Goal: Communication & Community: Answer question/provide support

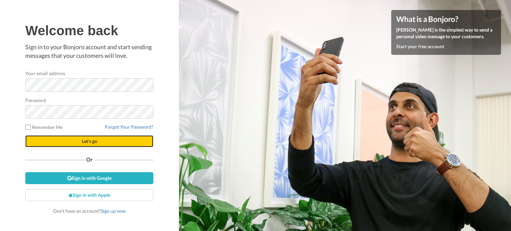
click at [107, 137] on button "Let's go" at bounding box center [89, 141] width 128 height 12
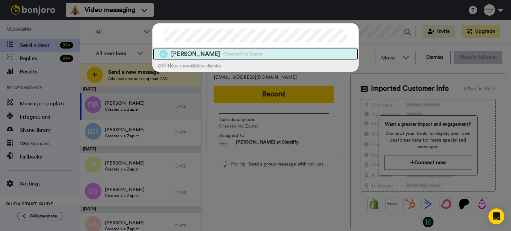
click at [300, 49] on div "Anne Cavaliere Created via Zapier" at bounding box center [256, 54] width 206 height 12
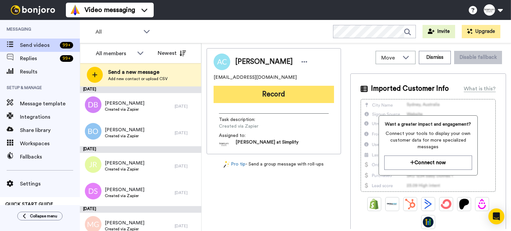
click at [298, 89] on button "Record" at bounding box center [274, 94] width 120 height 17
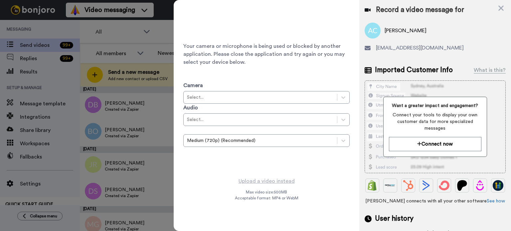
click at [502, 2] on div "Record a video message for Anne Cavaliere annecavaliere@gmail.com Imported Cust…" at bounding box center [435, 121] width 152 height 242
click at [501, 7] on icon at bounding box center [501, 8] width 7 height 8
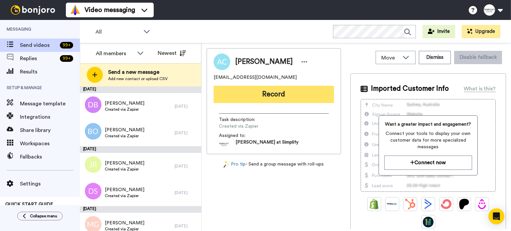
click at [256, 90] on button "Record" at bounding box center [274, 94] width 120 height 17
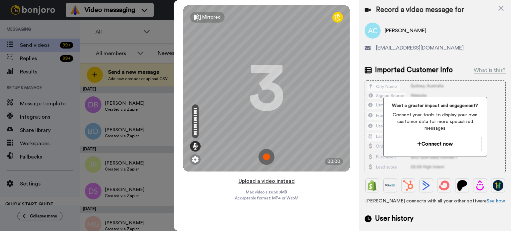
click at [260, 179] on button "Upload a video instead" at bounding box center [266, 181] width 60 height 9
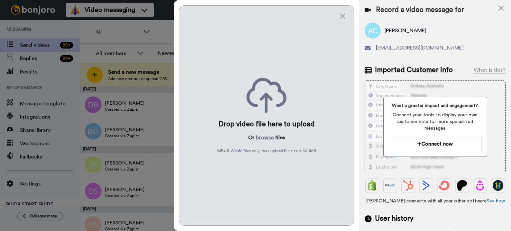
click at [260, 133] on div "Drop video file here to upload Or browse files MP4 & WebM files only, max uploa…" at bounding box center [266, 115] width 175 height 220
click at [261, 135] on button "browse" at bounding box center [265, 138] width 18 height 8
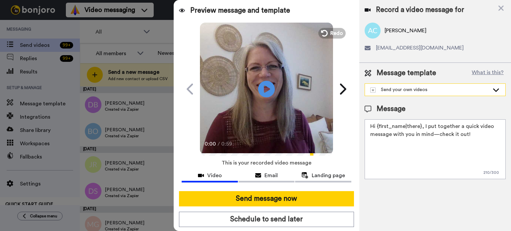
click at [497, 86] on icon at bounding box center [496, 89] width 8 height 7
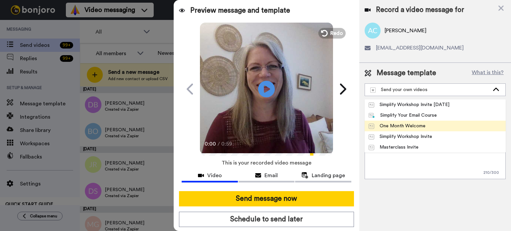
click at [459, 124] on li "One Month Welcome" at bounding box center [434, 126] width 141 height 11
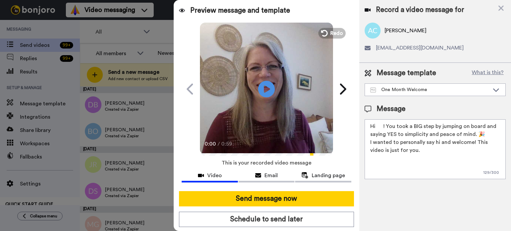
drag, startPoint x: 384, startPoint y: 123, endPoint x: 376, endPoint y: 125, distance: 7.6
click at [376, 125] on textarea "Hi ! You took a BIG step by jumping on board and saying YES to simplicity and p…" at bounding box center [434, 149] width 141 height 60
drag, startPoint x: 397, startPoint y: 28, endPoint x: 383, endPoint y: 32, distance: 14.2
click at [383, 32] on div "Anne Cavaliere" at bounding box center [434, 31] width 141 height 16
copy span "Anne"
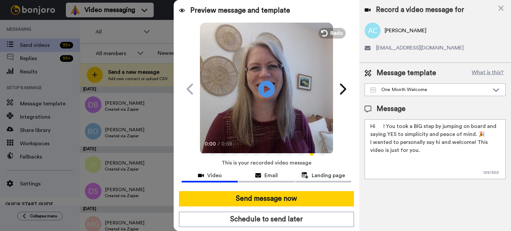
drag, startPoint x: 382, startPoint y: 124, endPoint x: 376, endPoint y: 125, distance: 6.1
click at [376, 125] on textarea "Hi ! You took a BIG step by jumping on board and saying YES to simplicity and p…" at bounding box center [434, 149] width 141 height 60
paste textarea "Anne"
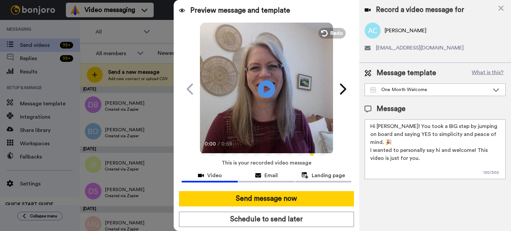
type textarea "Hi Anne! You took a BIG step by jumping on board and saying YES to simplicity a…"
click at [263, 84] on icon at bounding box center [267, 89] width 18 height 18
click at [277, 86] on video at bounding box center [266, 88] width 133 height 133
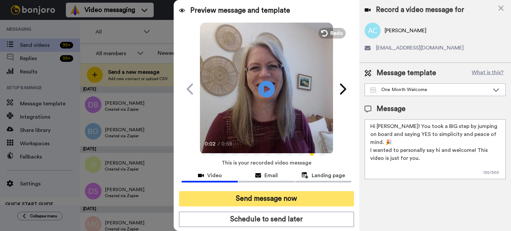
click at [294, 195] on button "Send message now" at bounding box center [266, 198] width 175 height 15
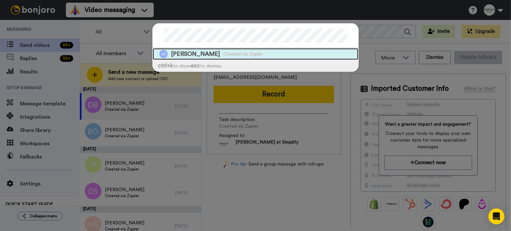
click at [252, 51] on span "Created via Zapier" at bounding box center [243, 54] width 40 height 7
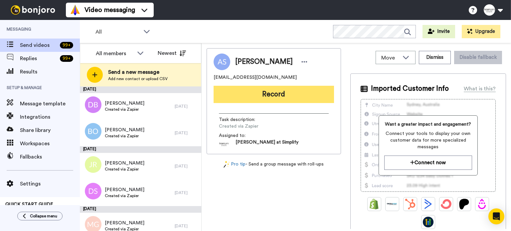
click at [291, 90] on button "Record" at bounding box center [274, 94] width 120 height 17
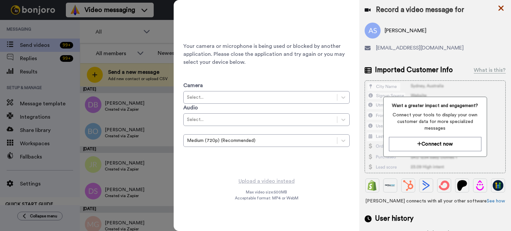
click at [498, 5] on icon at bounding box center [501, 8] width 7 height 8
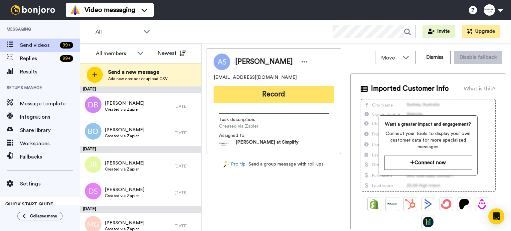
click at [296, 89] on button "Record" at bounding box center [274, 94] width 120 height 17
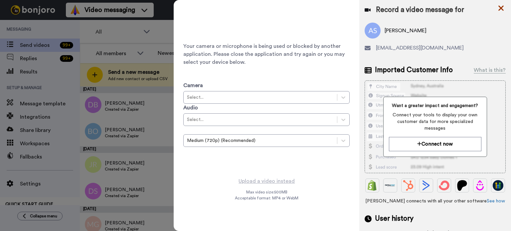
click at [500, 5] on icon at bounding box center [501, 8] width 7 height 8
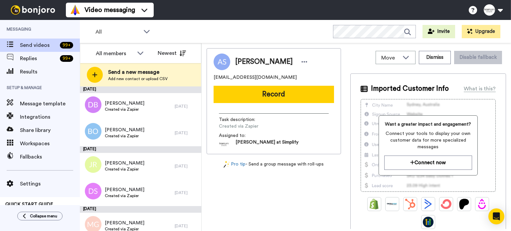
click at [272, 85] on div "[PERSON_NAME] [EMAIL_ADDRESS][DOMAIN_NAME] Record Task description : Created vi…" at bounding box center [274, 101] width 134 height 106
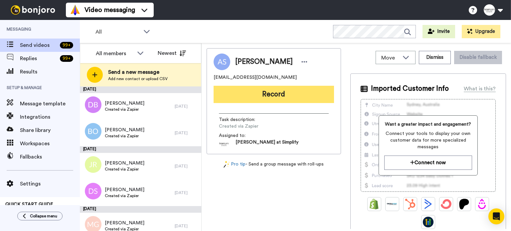
click at [273, 89] on button "Record" at bounding box center [274, 94] width 120 height 17
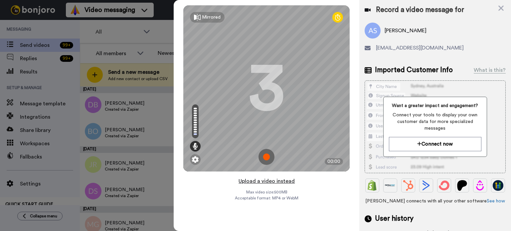
click at [277, 178] on button "Upload a video instead" at bounding box center [266, 181] width 60 height 9
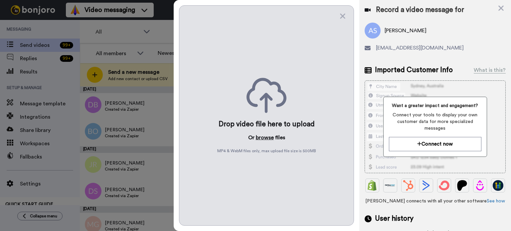
click at [267, 136] on button "browse" at bounding box center [265, 138] width 18 height 8
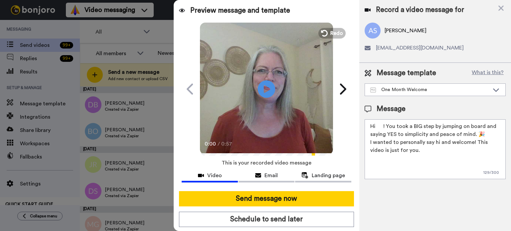
click at [270, 86] on icon at bounding box center [267, 89] width 18 height 18
click at [283, 90] on video at bounding box center [266, 88] width 133 height 133
drag, startPoint x: 413, startPoint y: 30, endPoint x: 385, endPoint y: 31, distance: 28.3
click at [383, 31] on div "Anne Marie Serrao" at bounding box center [434, 31] width 141 height 16
copy span "Anne Marie"
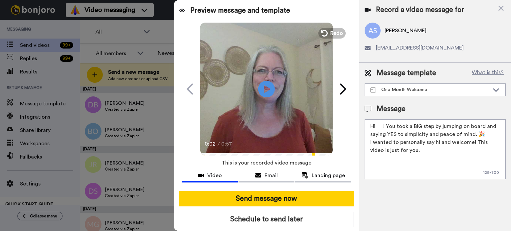
click at [384, 123] on textarea "Hi ! You took a BIG step by jumping on board and saying YES to simplicity and p…" at bounding box center [434, 149] width 141 height 60
drag, startPoint x: 383, startPoint y: 124, endPoint x: 376, endPoint y: 125, distance: 7.1
click at [376, 125] on textarea "Hi ! You took a BIG step by jumping on board and saying YES to simplicity and p…" at bounding box center [434, 149] width 141 height 60
paste textarea "Anne Marie"
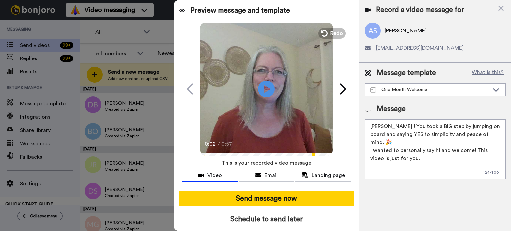
click at [376, 126] on textarea "HiAnne Marie ! You took a BIG step by jumping on board and saying YES to simpli…" at bounding box center [434, 149] width 141 height 60
click at [406, 125] on textarea "Hi Anne Marie ! You took a BIG step by jumping on board and saying YES to simpl…" at bounding box center [434, 149] width 141 height 60
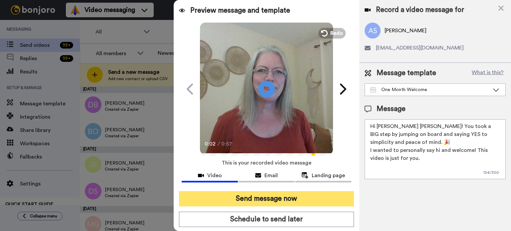
type textarea "Hi Anne Marie! You took a BIG step by jumping on board and saying YES to simpli…"
click at [313, 196] on button "Send message now" at bounding box center [266, 198] width 175 height 15
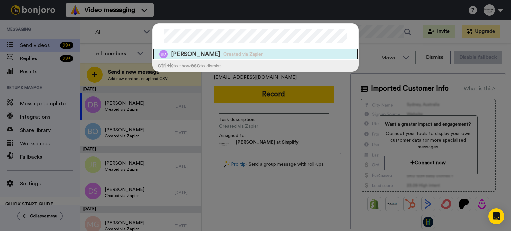
click at [245, 49] on div "[PERSON_NAME] Created via Zapier" at bounding box center [256, 54] width 206 height 12
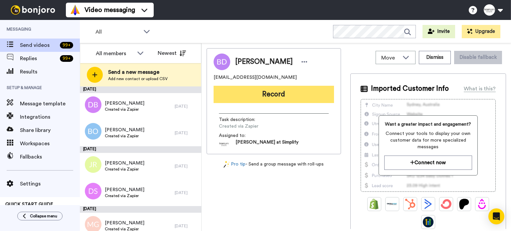
click at [295, 86] on button "Record" at bounding box center [274, 94] width 120 height 17
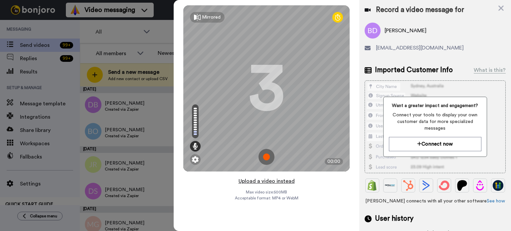
click at [259, 177] on button "Upload a video instead" at bounding box center [266, 181] width 60 height 9
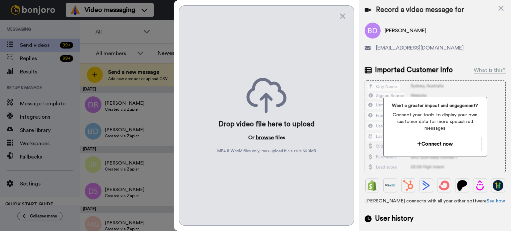
click at [268, 135] on button "browse" at bounding box center [265, 138] width 18 height 8
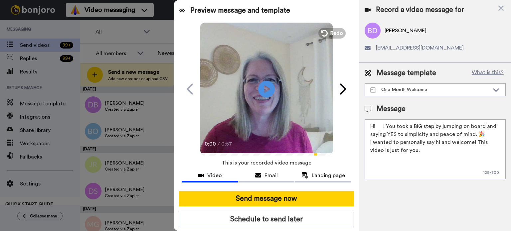
click at [402, 29] on span "[PERSON_NAME]" at bounding box center [405, 31] width 42 height 8
drag, startPoint x: 404, startPoint y: 29, endPoint x: 383, endPoint y: 31, distance: 20.7
click at [383, 31] on div "[PERSON_NAME]" at bounding box center [434, 31] width 141 height 16
copy span "[PERSON_NAME]"
drag, startPoint x: 383, startPoint y: 127, endPoint x: 377, endPoint y: 127, distance: 6.4
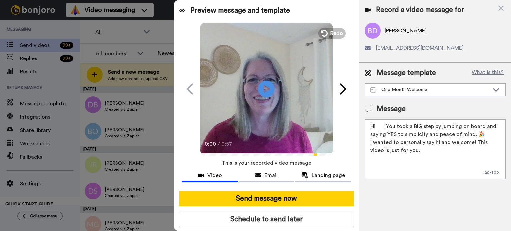
click at [377, 127] on textarea "Hi ! You took a BIG step by jumping on board and saying YES to simplicity and p…" at bounding box center [434, 149] width 141 height 60
paste textarea "[PERSON_NAME]"
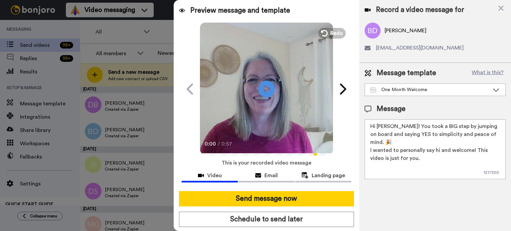
type textarea "Hi [PERSON_NAME]! You took a BIG step by jumping on board and saying YES to sim…"
click at [273, 87] on video at bounding box center [266, 88] width 133 height 133
click at [271, 86] on icon at bounding box center [267, 89] width 18 height 18
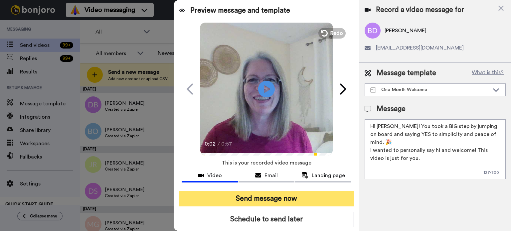
click at [299, 193] on button "Send message now" at bounding box center [266, 198] width 175 height 15
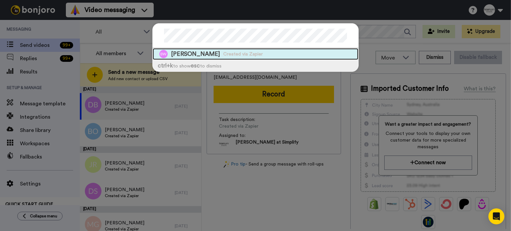
click at [250, 51] on span "Created via Zapier" at bounding box center [243, 54] width 40 height 7
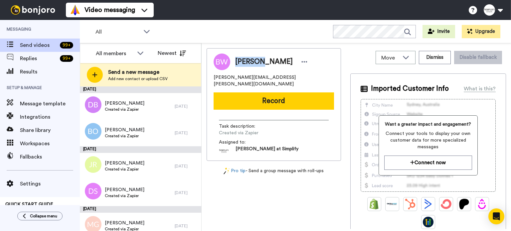
drag, startPoint x: 259, startPoint y: 61, endPoint x: 235, endPoint y: 64, distance: 23.4
click at [235, 64] on span "Barbara Wunder" at bounding box center [264, 62] width 58 height 10
copy span "Barbara"
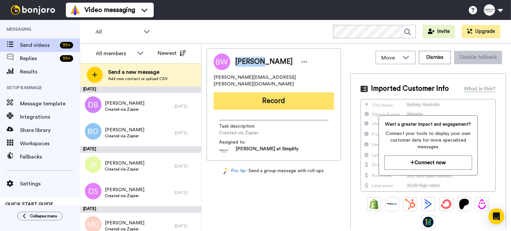
click at [303, 92] on button "Record" at bounding box center [274, 100] width 120 height 17
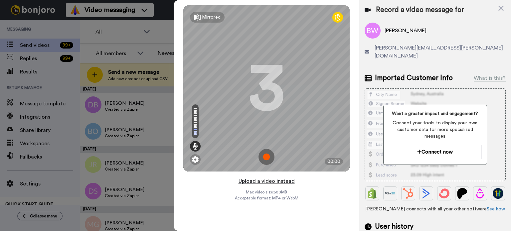
click at [274, 177] on button "Upload a video instead" at bounding box center [266, 181] width 60 height 9
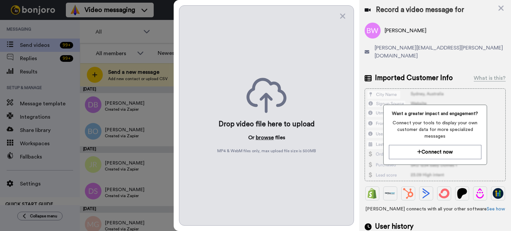
click at [264, 135] on button "browse" at bounding box center [265, 138] width 18 height 8
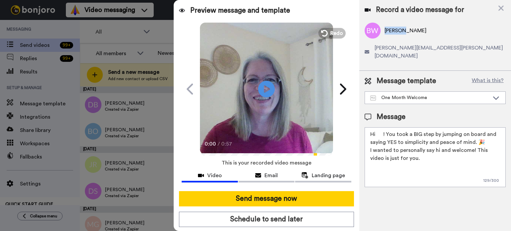
drag, startPoint x: 403, startPoint y: 28, endPoint x: 384, endPoint y: 32, distance: 18.9
click at [384, 32] on span "Barbara Wunder" at bounding box center [405, 31] width 42 height 8
copy span "Barbara"
drag, startPoint x: 383, startPoint y: 122, endPoint x: 375, endPoint y: 123, distance: 7.8
click at [375, 127] on textarea "Hi ! You took a BIG step by jumping on board and saying YES to simplicity and p…" at bounding box center [434, 157] width 141 height 60
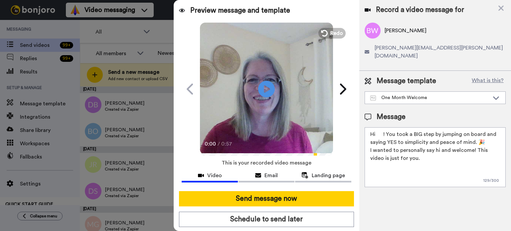
paste textarea "Barbara"
click at [377, 127] on textarea "HiBarbara! You took a BIG step by jumping on board and saying YES to simplicity…" at bounding box center [434, 157] width 141 height 60
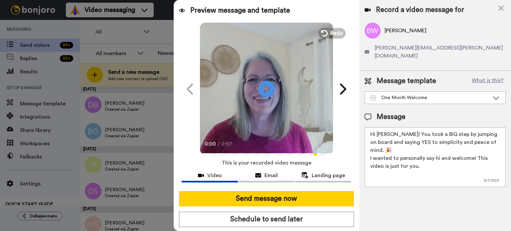
type textarea "Hi Barbara! You took a BIG step by jumping on board and saying YES to simplicit…"
click at [280, 95] on video at bounding box center [266, 88] width 133 height 133
click at [277, 90] on video at bounding box center [266, 88] width 133 height 133
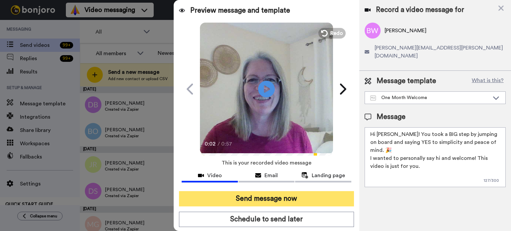
click at [298, 195] on button "Send message now" at bounding box center [266, 198] width 175 height 15
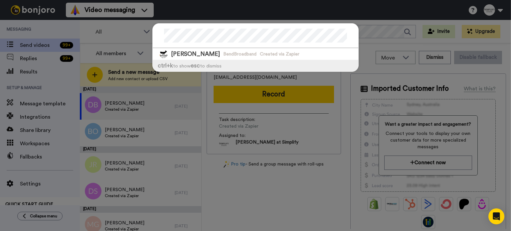
click at [266, 48] on div at bounding box center [256, 36] width 206 height 25
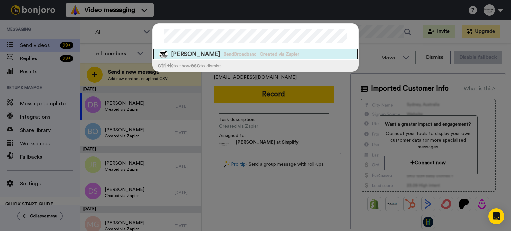
click at [265, 50] on div "[PERSON_NAME] BendBroadband Created via Zapier" at bounding box center [256, 54] width 206 height 12
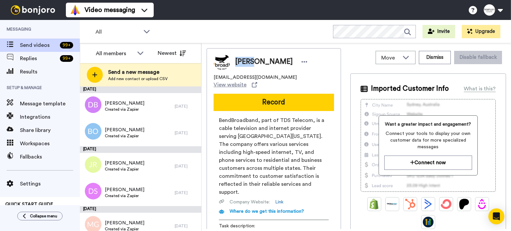
drag, startPoint x: 253, startPoint y: 62, endPoint x: 237, endPoint y: 65, distance: 16.8
click at [237, 65] on span "Caryn Lee" at bounding box center [264, 62] width 58 height 10
copy span "Caryn"
click at [282, 94] on button "Record" at bounding box center [274, 102] width 120 height 17
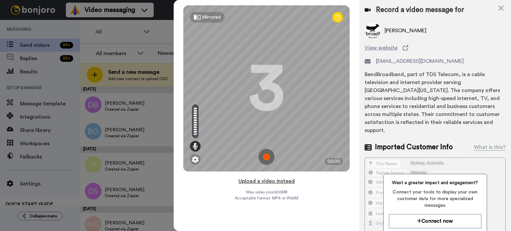
click at [277, 178] on button "Upload a video instead" at bounding box center [266, 181] width 60 height 9
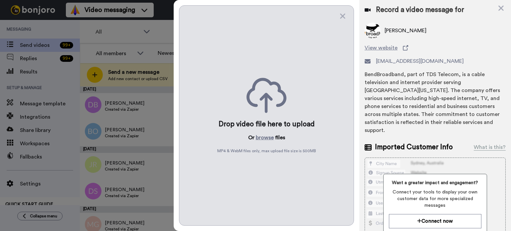
click at [263, 131] on div "Drop video file here to upload Or browse files MP4 & WebM files only, max uploa…" at bounding box center [266, 115] width 175 height 220
click at [263, 137] on button "browse" at bounding box center [265, 138] width 18 height 8
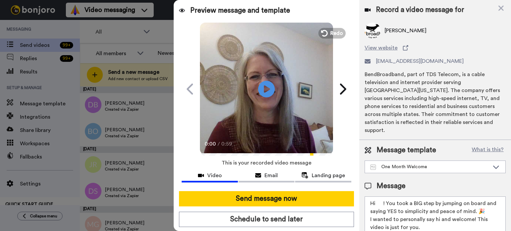
drag, startPoint x: 383, startPoint y: 195, endPoint x: 377, endPoint y: 197, distance: 6.6
click at [376, 197] on textarea "Hi ! You took a BIG step by jumping on board and saying YES to simplicity and p…" at bounding box center [434, 227] width 141 height 60
paste textarea "Caryn"
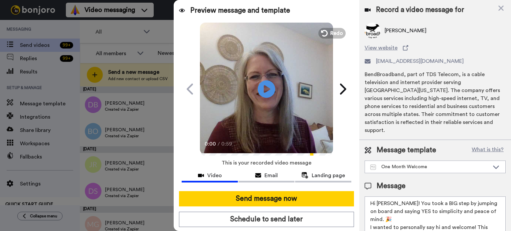
type textarea "Hi Caryn! You took a BIG step by jumping on board and saying YES to simplicity …"
click at [268, 77] on icon "Play/Pause" at bounding box center [267, 89] width 18 height 32
click at [277, 77] on video at bounding box center [266, 88] width 133 height 133
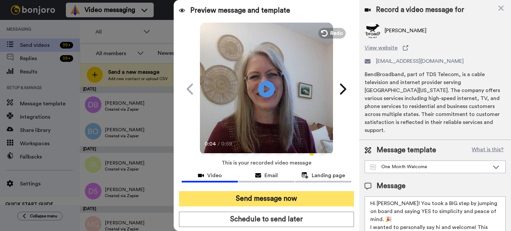
click at [261, 194] on button "Send message now" at bounding box center [266, 198] width 175 height 15
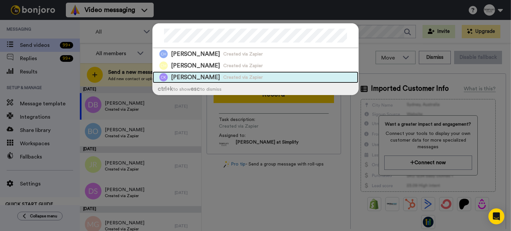
click at [236, 74] on span "Created via Zapier" at bounding box center [243, 77] width 40 height 7
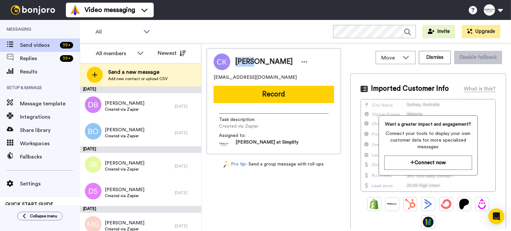
drag, startPoint x: 253, startPoint y: 59, endPoint x: 235, endPoint y: 61, distance: 18.0
click at [235, 61] on span "[PERSON_NAME]" at bounding box center [264, 62] width 58 height 10
copy span "[PERSON_NAME]"
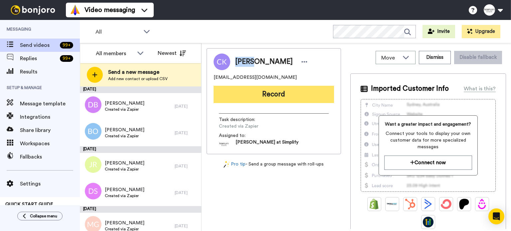
click at [278, 90] on button "Record" at bounding box center [274, 94] width 120 height 17
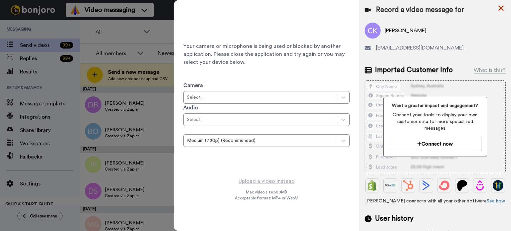
click at [501, 7] on icon at bounding box center [501, 8] width 7 height 8
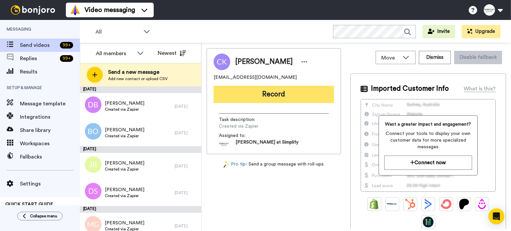
click at [277, 95] on button "Record" at bounding box center [274, 94] width 120 height 17
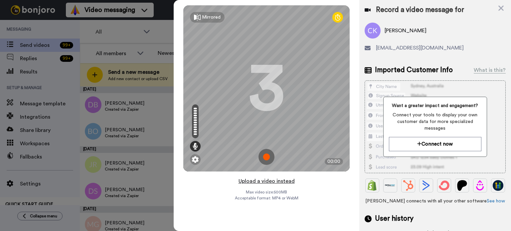
click at [277, 181] on button "Upload a video instead" at bounding box center [266, 181] width 60 height 9
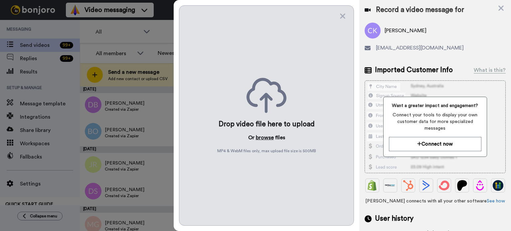
click at [261, 134] on button "browse" at bounding box center [265, 138] width 18 height 8
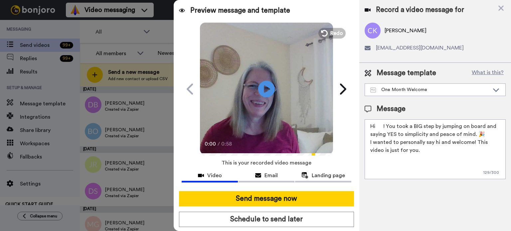
drag, startPoint x: 383, startPoint y: 126, endPoint x: 377, endPoint y: 127, distance: 6.4
click at [377, 127] on textarea "Hi ! You took a BIG step by jumping on board and saying YES to simplicity and p…" at bounding box center [434, 149] width 141 height 60
paste textarea "Cathy"
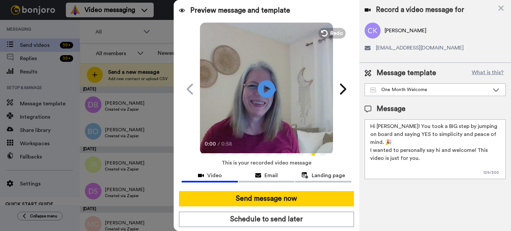
type textarea "Hi Cathy! You took a BIG step by jumping on board and saying YES to simplicity …"
click at [263, 90] on icon "Play/Pause" at bounding box center [267, 89] width 18 height 32
click at [261, 88] on icon "Play/Pause" at bounding box center [267, 89] width 18 height 32
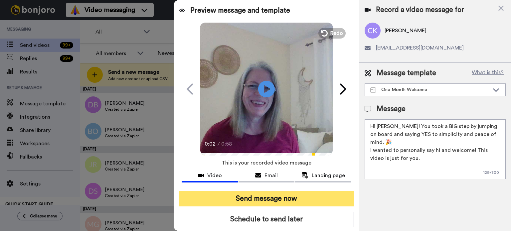
click at [295, 197] on button "Send message now" at bounding box center [266, 198] width 175 height 15
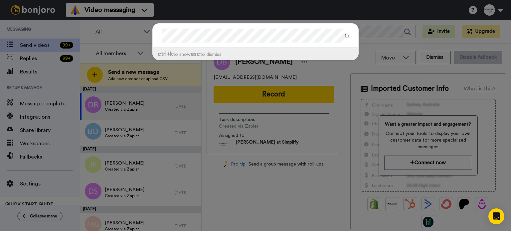
click at [154, 36] on div at bounding box center [256, 36] width 206 height 25
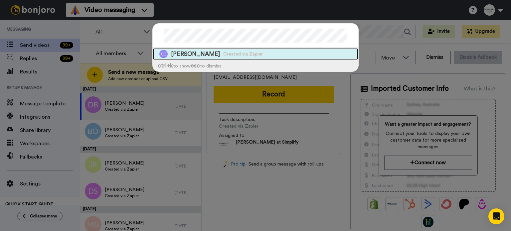
click at [245, 53] on span "Created via Zapier" at bounding box center [243, 54] width 40 height 7
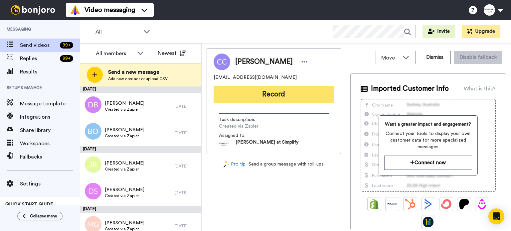
click at [268, 88] on button "Record" at bounding box center [274, 94] width 120 height 17
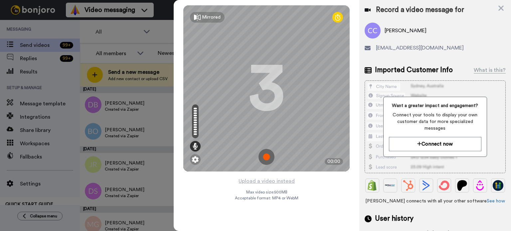
click at [277, 176] on div "Mirrored Redo 3 00:00" at bounding box center [267, 88] width 186 height 177
click at [277, 180] on button "Upload a video instead" at bounding box center [266, 181] width 60 height 9
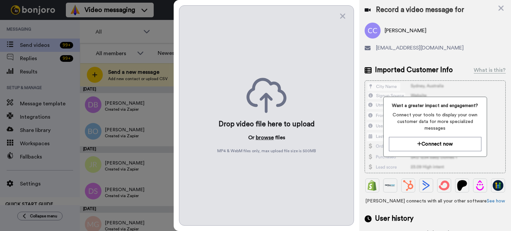
click at [268, 134] on button "browse" at bounding box center [265, 138] width 18 height 8
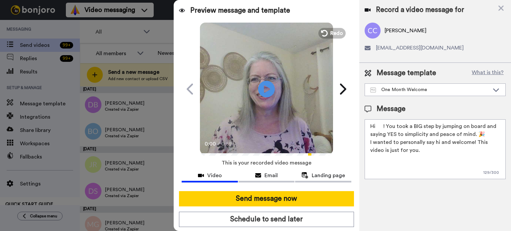
drag, startPoint x: 383, startPoint y: 127, endPoint x: 375, endPoint y: 127, distance: 7.6
click at [375, 127] on textarea "Hi ! You took a BIG step by jumping on board and saying YES to simplicity and p…" at bounding box center [434, 149] width 141 height 60
paste textarea "Charmaine"
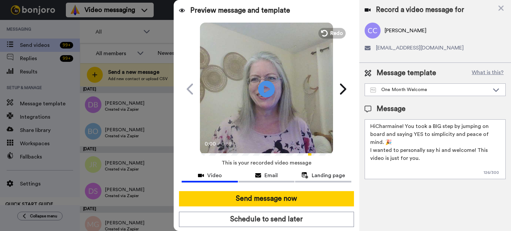
click at [377, 128] on textarea "HiCharmaine! You took a BIG step by jumping on board and saying YES to simplici…" at bounding box center [434, 149] width 141 height 60
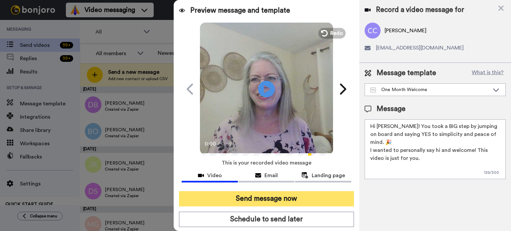
type textarea "Hi Charmaine! You took a BIG step by jumping on board and saying YES to simplic…"
click at [329, 194] on button "Send message now" at bounding box center [266, 198] width 175 height 15
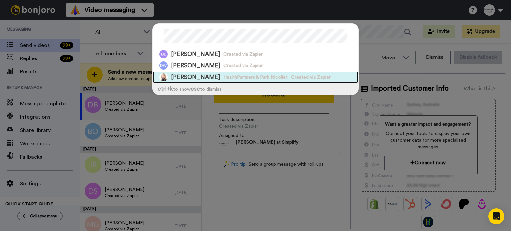
click at [247, 72] on div "[PERSON_NAME] HealthPartners & Park Nicollet Created via Zapier" at bounding box center [256, 78] width 206 height 12
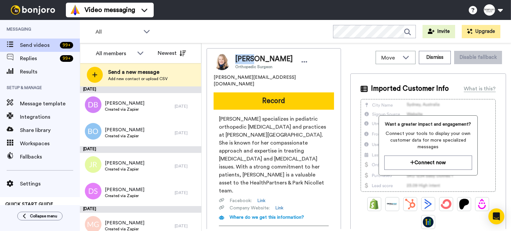
drag, startPoint x: 254, startPoint y: 60, endPoint x: 233, endPoint y: 58, distance: 21.0
click at [233, 58] on div "[PERSON_NAME] Orthopedic Surgeon" at bounding box center [269, 61] width 79 height 15
copy span "[PERSON_NAME]"
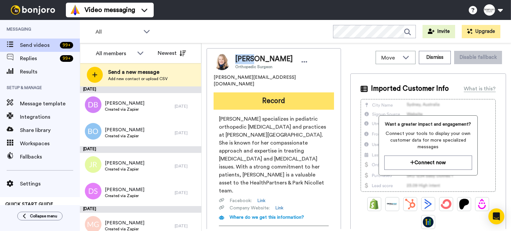
click at [256, 92] on button "Record" at bounding box center [274, 100] width 120 height 17
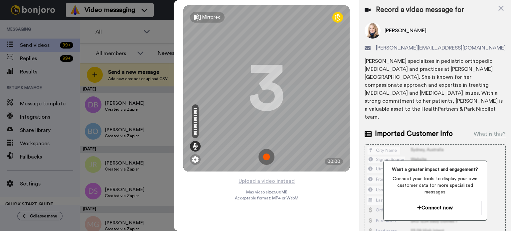
click at [267, 174] on div "Mirrored Redo 3 00:00" at bounding box center [267, 88] width 186 height 177
click at [266, 179] on button "Upload a video instead" at bounding box center [266, 181] width 60 height 9
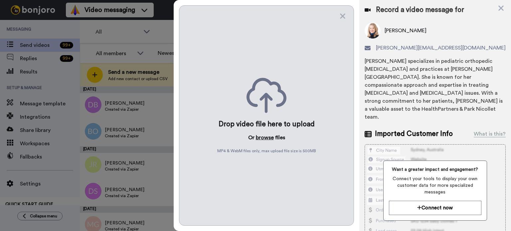
click at [265, 136] on button "browse" at bounding box center [265, 138] width 18 height 8
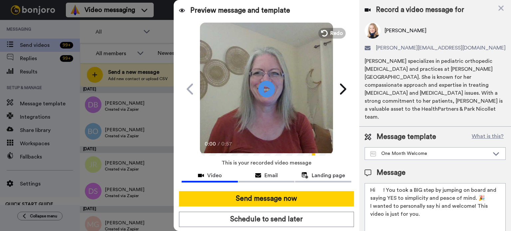
drag, startPoint x: 383, startPoint y: 180, endPoint x: 376, endPoint y: 184, distance: 8.2
click at [376, 184] on textarea "Hi ! You took a BIG step by jumping on board and saying YES to simplicity and p…" at bounding box center [434, 213] width 141 height 60
paste textarea "[PERSON_NAME]"
click at [375, 183] on textarea "HiDebra! You took a BIG step by jumping on board and saying YES to simplicity a…" at bounding box center [434, 213] width 141 height 60
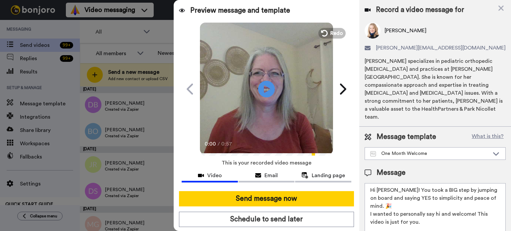
type textarea "Hi [PERSON_NAME]! You took a BIG step by jumping on board and saying YES to sim…"
click at [255, 85] on video at bounding box center [266, 88] width 133 height 133
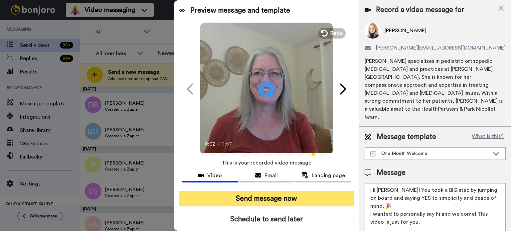
click at [259, 193] on button "Send message now" at bounding box center [266, 198] width 175 height 15
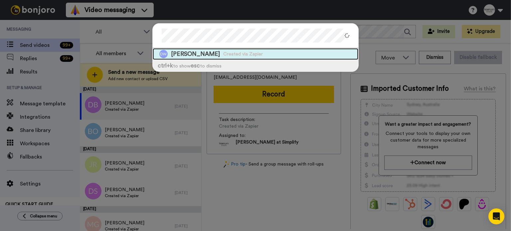
click at [288, 52] on div "Debra White Created via Zapier" at bounding box center [256, 54] width 206 height 12
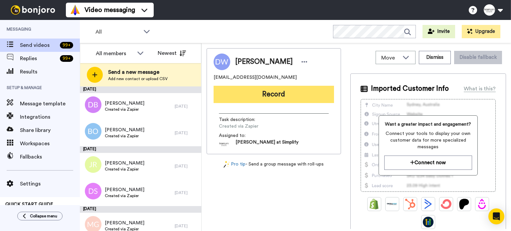
click at [280, 93] on button "Record" at bounding box center [274, 94] width 120 height 17
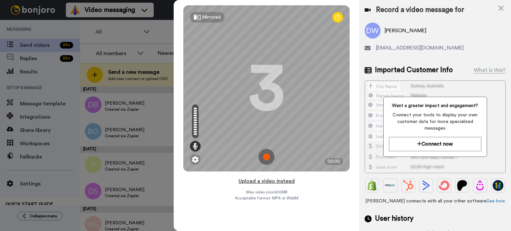
click at [274, 182] on button "Upload a video instead" at bounding box center [266, 181] width 60 height 9
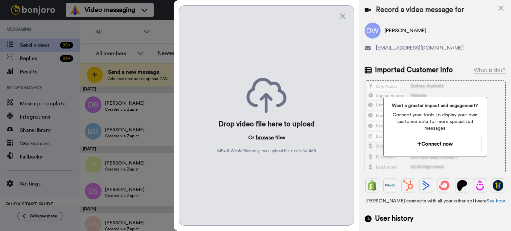
click at [268, 138] on button "browse" at bounding box center [265, 138] width 18 height 8
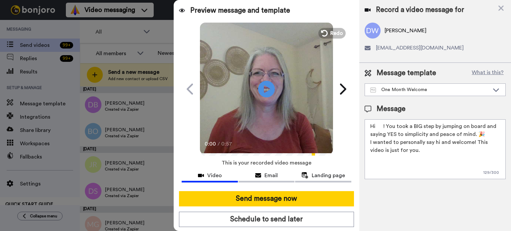
drag, startPoint x: 383, startPoint y: 127, endPoint x: 376, endPoint y: 127, distance: 7.0
click at [376, 127] on textarea "Hi ! You took a BIG step by jumping on board and saying YES to simplicity and p…" at bounding box center [434, 149] width 141 height 60
paste textarea "Debra"
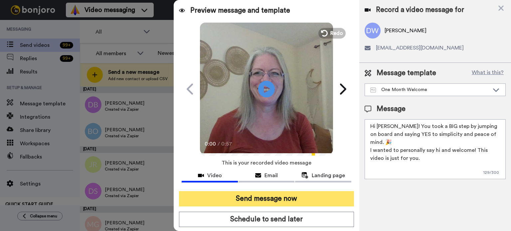
type textarea "Hi Debra! You took a BIG step by jumping on board and saying YES to simplicity …"
click at [313, 197] on button "Send message now" at bounding box center [266, 198] width 175 height 15
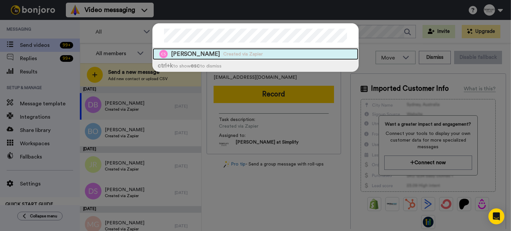
click at [267, 53] on div "[PERSON_NAME] Created via Zapier" at bounding box center [256, 54] width 206 height 12
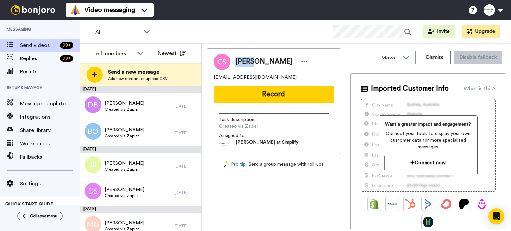
drag, startPoint x: 255, startPoint y: 59, endPoint x: 233, endPoint y: 62, distance: 22.9
click at [233, 62] on div "[PERSON_NAME]" at bounding box center [269, 62] width 79 height 10
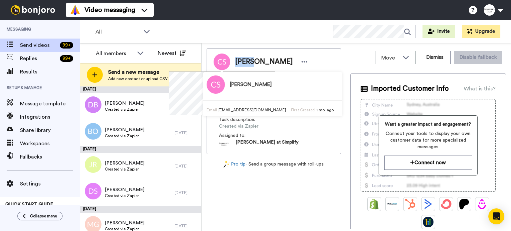
copy span "[PERSON_NAME]"
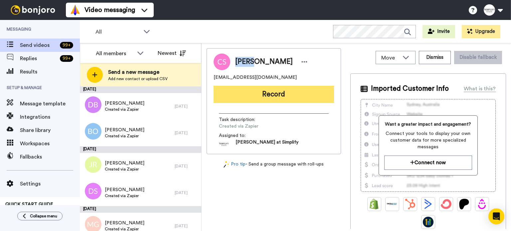
click at [286, 91] on button "Record" at bounding box center [274, 94] width 120 height 17
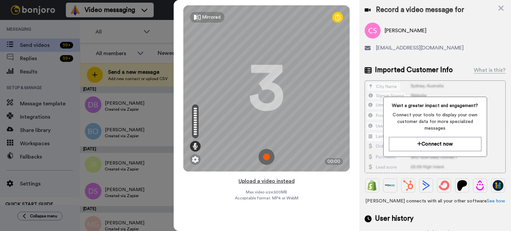
click at [272, 178] on button "Upload a video instead" at bounding box center [266, 181] width 60 height 9
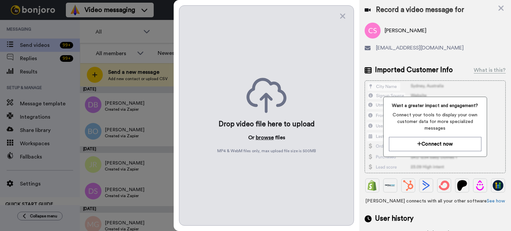
click at [262, 134] on button "browse" at bounding box center [265, 138] width 18 height 8
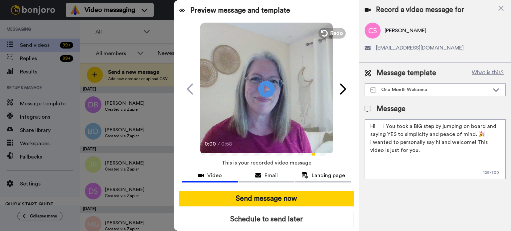
drag, startPoint x: 383, startPoint y: 123, endPoint x: 376, endPoint y: 125, distance: 6.9
click at [376, 125] on textarea "Hi ! You took a BIG step by jumping on board and saying YES to simplicity and p…" at bounding box center [434, 149] width 141 height 60
paste textarea "[PERSON_NAME]"
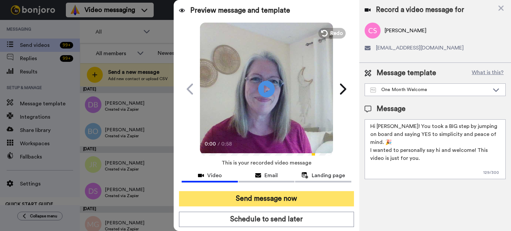
type textarea "Hi [PERSON_NAME]! You took a BIG step by jumping on board and saying YES to sim…"
click at [287, 194] on button "Send message now" at bounding box center [266, 198] width 175 height 15
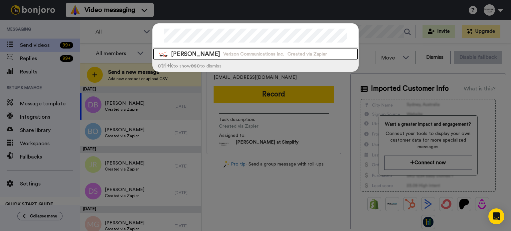
click at [235, 50] on div "Denise Land Verizon Communications Inc. Created via Zapier" at bounding box center [256, 54] width 206 height 12
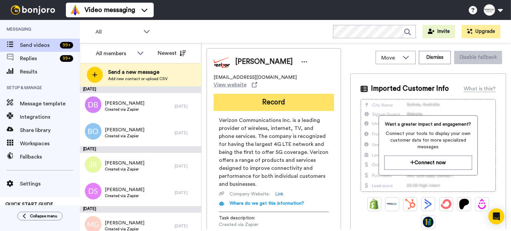
click at [287, 94] on button "Record" at bounding box center [274, 102] width 120 height 17
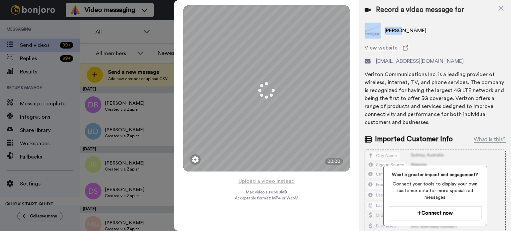
drag, startPoint x: 400, startPoint y: 29, endPoint x: 381, endPoint y: 32, distance: 19.6
click at [381, 32] on div "Denise Land" at bounding box center [434, 31] width 141 height 16
copy div "Denise"
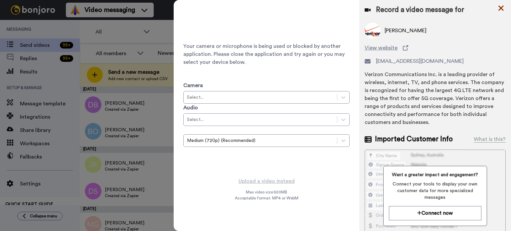
click at [502, 7] on icon at bounding box center [500, 8] width 5 height 5
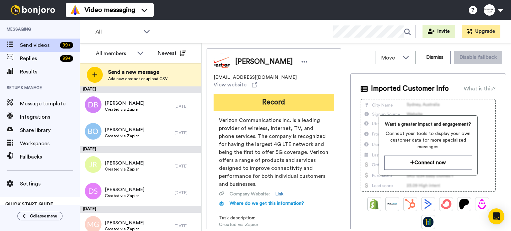
click at [279, 95] on button "Record" at bounding box center [274, 102] width 120 height 17
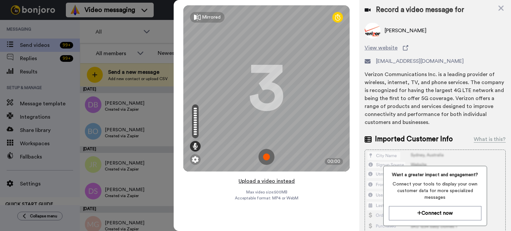
click at [263, 178] on button "Upload a video instead" at bounding box center [266, 181] width 60 height 9
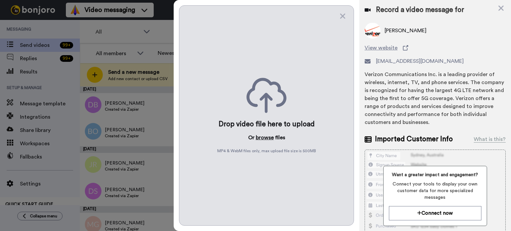
click at [262, 135] on button "browse" at bounding box center [265, 138] width 18 height 8
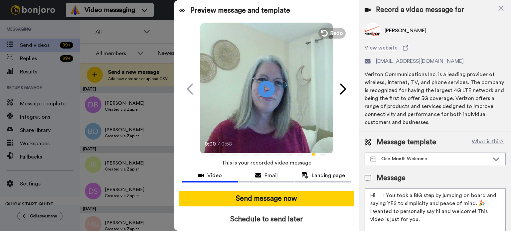
drag, startPoint x: 383, startPoint y: 193, endPoint x: 378, endPoint y: 196, distance: 6.1
click at [378, 196] on textarea "Hi ! You took a BIG step by jumping on board and saying YES to simplicity and p…" at bounding box center [434, 219] width 141 height 60
paste textarea "Denise"
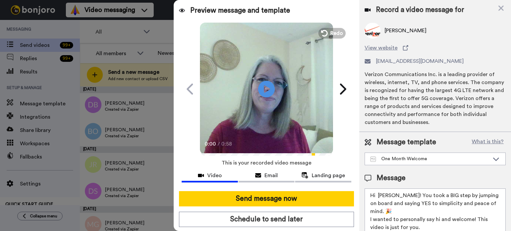
click at [377, 194] on textarea "Hi Denise! You took a BIG step by jumping on board and saying YES to simplicity…" at bounding box center [434, 219] width 141 height 60
type textarea "Hi Denise! You took a BIG step by jumping on board and saying YES to simplicity…"
click at [266, 96] on icon at bounding box center [267, 89] width 18 height 18
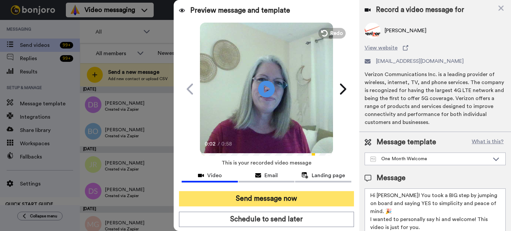
click at [295, 197] on button "Send message now" at bounding box center [266, 198] width 175 height 15
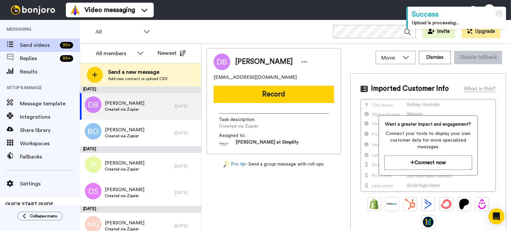
click at [363, 22] on div "All WORKSPACES View all All Default Tasks Onboarding Welcome Grads Other Grads …" at bounding box center [295, 31] width 431 height 23
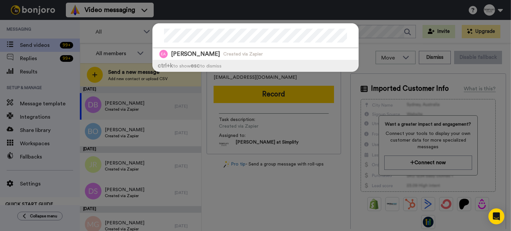
click at [157, 34] on div at bounding box center [256, 36] width 206 height 25
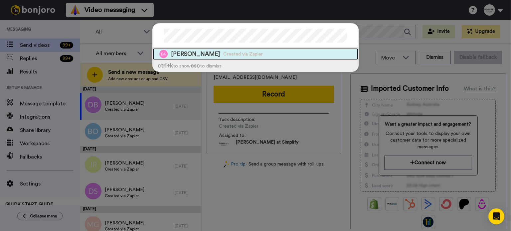
click at [193, 49] on div "Elaine Adams Created via Zapier" at bounding box center [256, 54] width 206 height 12
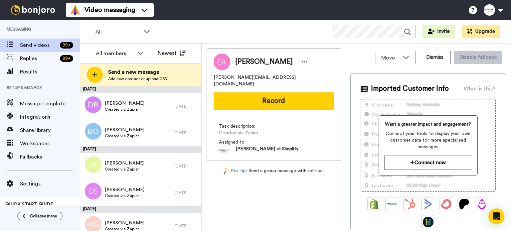
click at [275, 94] on button "Record" at bounding box center [274, 100] width 120 height 17
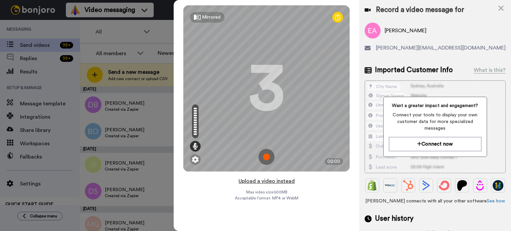
click at [286, 180] on button "Upload a video instead" at bounding box center [266, 181] width 60 height 9
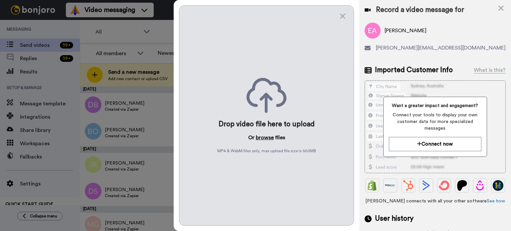
click at [267, 137] on button "browse" at bounding box center [265, 138] width 18 height 8
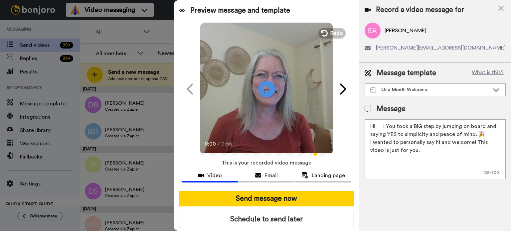
drag, startPoint x: 384, startPoint y: 127, endPoint x: 376, endPoint y: 127, distance: 7.3
click at [376, 127] on textarea "Hi ! You took a BIG step by jumping on board and saying YES to simplicity and p…" at bounding box center [434, 149] width 141 height 60
paste textarea "Elaine"
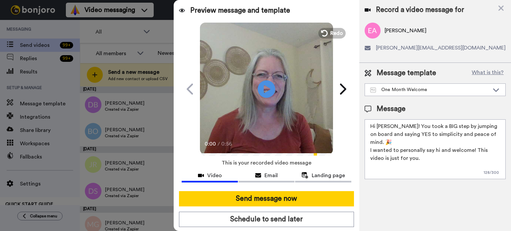
type textarea "Hi Elaine! You took a BIG step by jumping on board and saying YES to simplicity…"
click at [263, 90] on icon "Play/Pause" at bounding box center [267, 89] width 18 height 32
click at [266, 90] on icon "Play/Pause" at bounding box center [267, 89] width 18 height 32
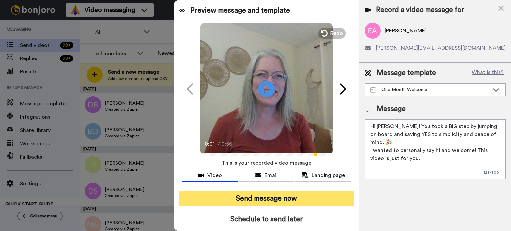
click at [289, 192] on button "Send message now" at bounding box center [266, 198] width 175 height 15
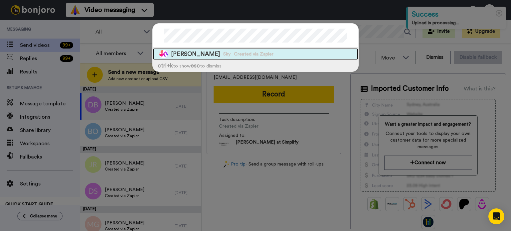
click at [295, 52] on div "[PERSON_NAME] Sky Created via Zapier" at bounding box center [256, 54] width 206 height 12
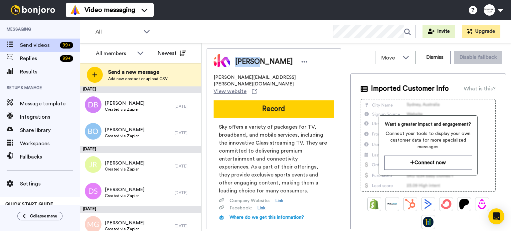
drag, startPoint x: 255, startPoint y: 60, endPoint x: 233, endPoint y: 62, distance: 22.0
click at [233, 62] on div "[PERSON_NAME]" at bounding box center [269, 62] width 79 height 10
copy span "Derryn"
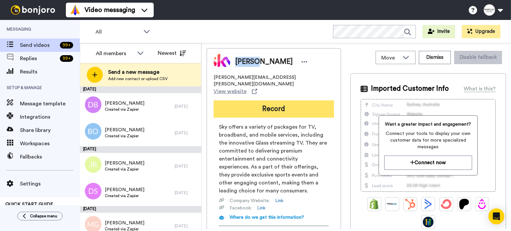
click at [266, 100] on button "Record" at bounding box center [274, 108] width 120 height 17
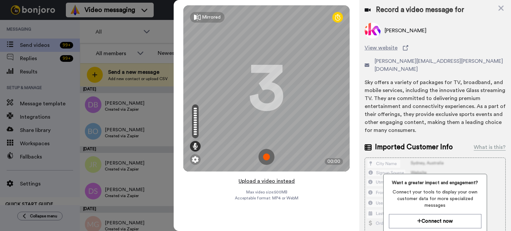
click at [276, 180] on button "Upload a video instead" at bounding box center [266, 181] width 60 height 9
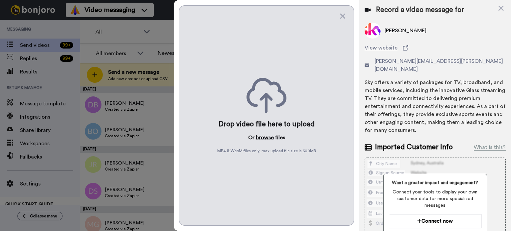
click at [262, 134] on button "browse" at bounding box center [265, 138] width 18 height 8
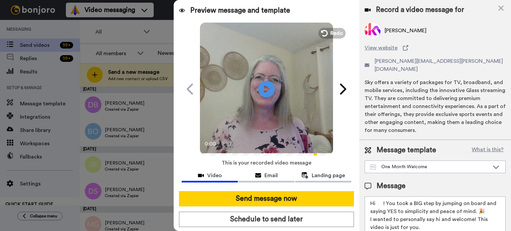
drag, startPoint x: 383, startPoint y: 194, endPoint x: 375, endPoint y: 195, distance: 7.8
click at [375, 197] on textarea "Hi ! You took a BIG step by jumping on board and saying YES to simplicity and p…" at bounding box center [434, 227] width 141 height 60
paste textarea "Derryn"
click at [375, 197] on textarea "HiDerryn! You took a BIG step by jumping on board and saying YES to simplicity …" at bounding box center [434, 227] width 141 height 60
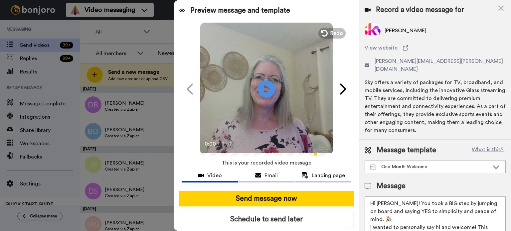
type textarea "Hi [PERSON_NAME]! You took a BIG step by jumping on board and saying YES to sim…"
click at [258, 83] on icon "Play/Pause" at bounding box center [267, 89] width 18 height 32
click at [278, 103] on video at bounding box center [266, 88] width 133 height 133
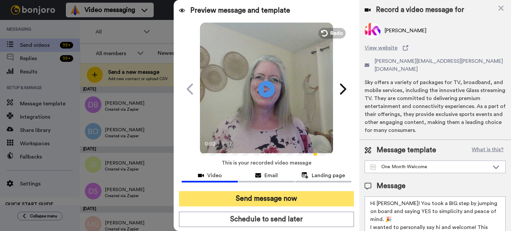
click at [283, 192] on button "Send message now" at bounding box center [266, 198] width 175 height 15
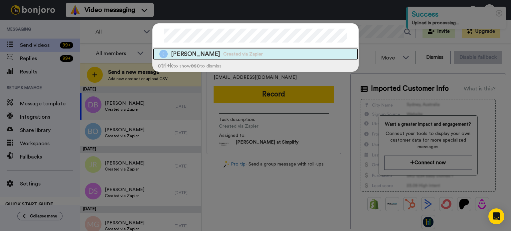
click at [245, 48] on div "[PERSON_NAME] Created via Zapier" at bounding box center [256, 54] width 206 height 12
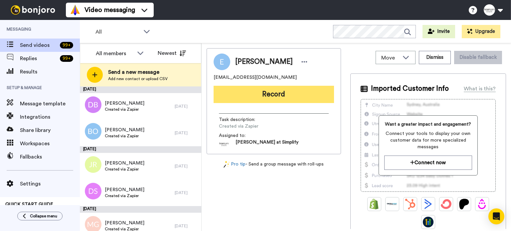
click at [276, 89] on button "Record" at bounding box center [274, 94] width 120 height 17
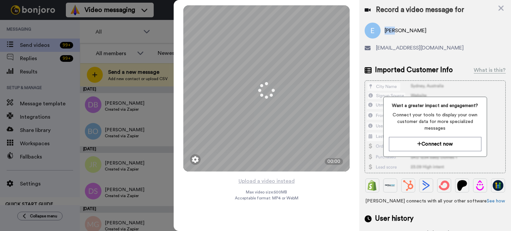
drag, startPoint x: 399, startPoint y: 29, endPoint x: 384, endPoint y: 30, distance: 15.0
click at [384, 30] on span "[PERSON_NAME]" at bounding box center [405, 31] width 42 height 8
copy span "[PERSON_NAME]"
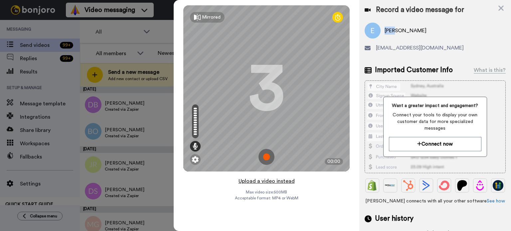
click at [271, 178] on button "Upload a video instead" at bounding box center [266, 181] width 60 height 9
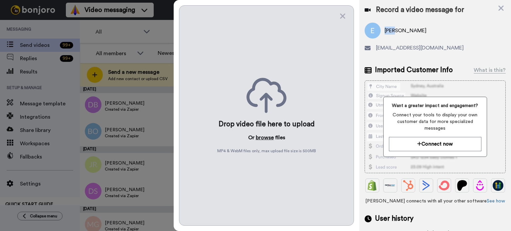
click at [265, 135] on button "browse" at bounding box center [265, 138] width 18 height 8
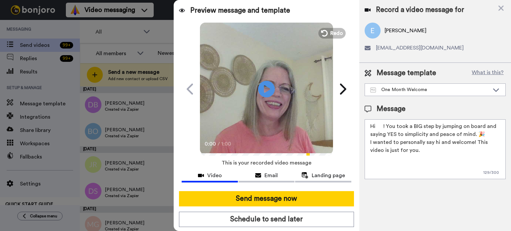
drag, startPoint x: 384, startPoint y: 127, endPoint x: 376, endPoint y: 127, distance: 7.7
click at [376, 127] on textarea "Hi ! You took a BIG step by jumping on board and saying YES to simplicity and p…" at bounding box center [434, 149] width 141 height 60
paste textarea "[PERSON_NAME]"
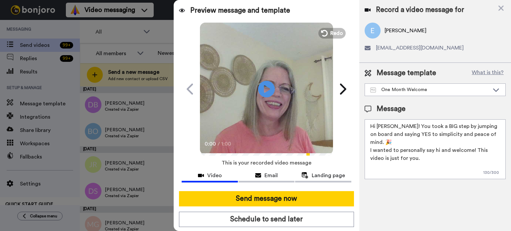
click at [472, 141] on textarea "Hi [PERSON_NAME]! You took a BIG step by jumping on board and saying YES to sim…" at bounding box center [434, 149] width 141 height 60
type textarea "Hi [PERSON_NAME]! You took a BIG step by jumping on board and saying YES to sim…"
click at [267, 90] on icon at bounding box center [267, 89] width 18 height 18
click at [282, 81] on video at bounding box center [266, 88] width 133 height 133
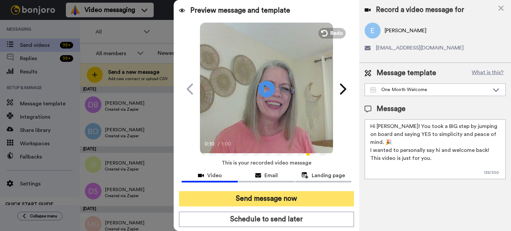
click at [266, 196] on button "Send message now" at bounding box center [266, 198] width 175 height 15
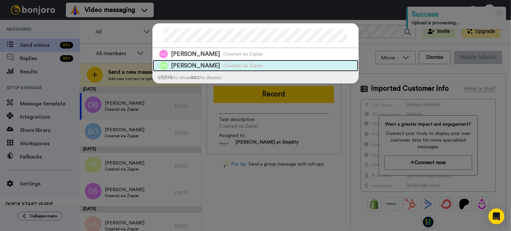
click at [231, 60] on div "Gustav Mergins Created via Zapier" at bounding box center [256, 66] width 206 height 12
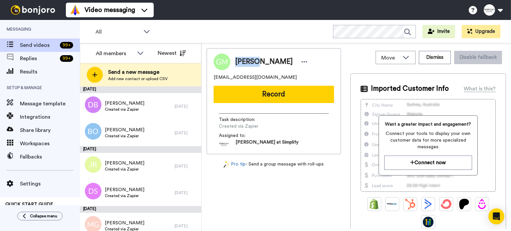
drag, startPoint x: 258, startPoint y: 61, endPoint x: 231, endPoint y: 61, distance: 26.6
click at [231, 61] on div "Gustav Mergins" at bounding box center [269, 62] width 79 height 10
copy span "Gustav"
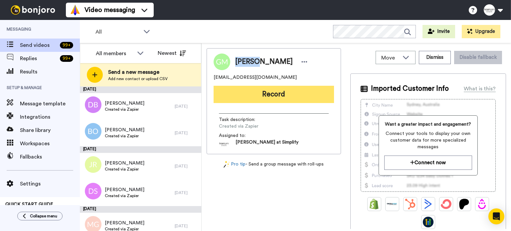
click at [257, 90] on button "Record" at bounding box center [274, 94] width 120 height 17
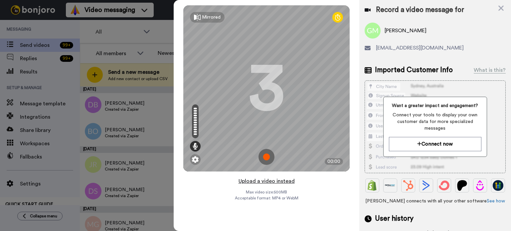
click at [266, 181] on button "Upload a video instead" at bounding box center [266, 181] width 60 height 9
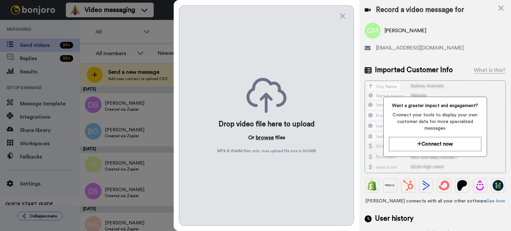
click at [264, 137] on button "browse" at bounding box center [265, 138] width 18 height 8
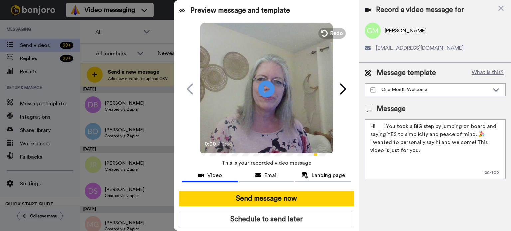
drag, startPoint x: 383, startPoint y: 127, endPoint x: 376, endPoint y: 128, distance: 6.4
click at [376, 128] on textarea "Hi ! You took a BIG step by jumping on board and saying YES to simplicity and p…" at bounding box center [434, 149] width 141 height 60
paste textarea "Gustav"
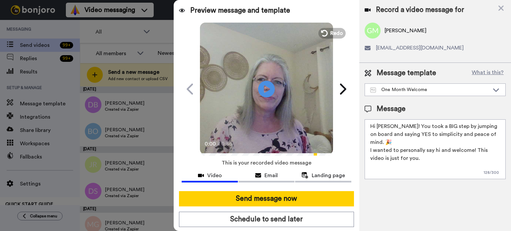
type textarea "Hi Gustav! You took a BIG step by jumping on board and saying YES to simplicity…"
click at [279, 97] on video at bounding box center [266, 88] width 133 height 133
click at [279, 92] on video at bounding box center [266, 88] width 133 height 133
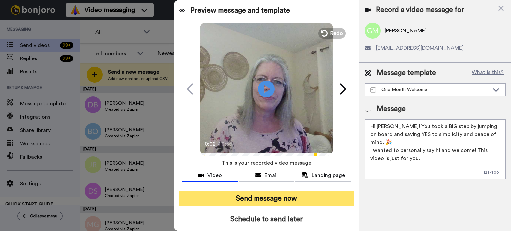
click at [299, 197] on button "Send message now" at bounding box center [266, 198] width 175 height 15
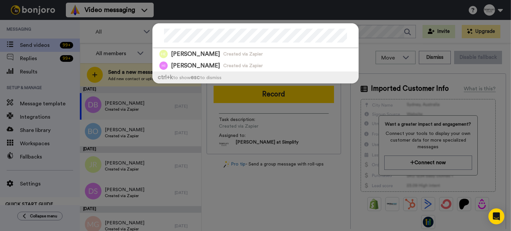
click at [153, 37] on div at bounding box center [256, 36] width 206 height 25
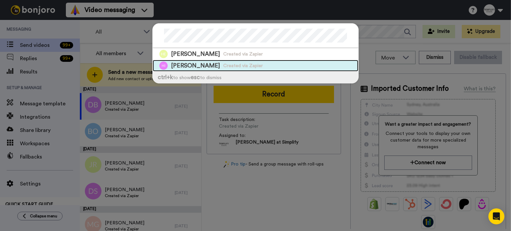
click at [183, 60] on div "[PERSON_NAME] Created via Zapier" at bounding box center [256, 66] width 206 height 12
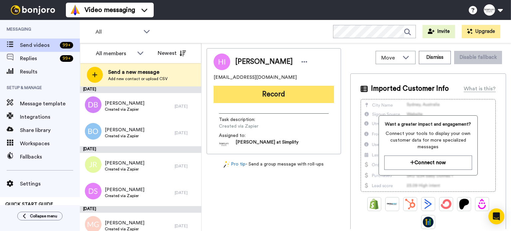
click at [285, 91] on button "Record" at bounding box center [274, 94] width 120 height 17
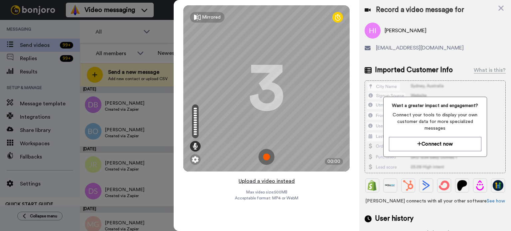
click at [279, 177] on button "Upload a video instead" at bounding box center [266, 181] width 60 height 9
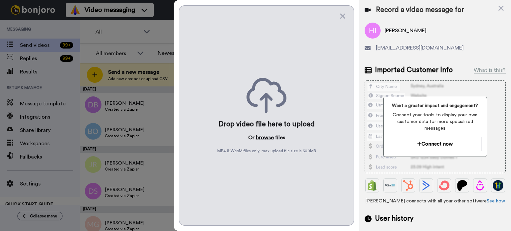
click at [262, 135] on button "browse" at bounding box center [265, 138] width 18 height 8
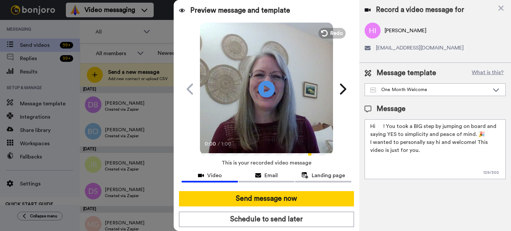
drag, startPoint x: 383, startPoint y: 124, endPoint x: 376, endPoint y: 126, distance: 7.5
click at [376, 126] on textarea "Hi ! You took a BIG step by jumping on board and saying YES to simplicity and p…" at bounding box center [434, 149] width 141 height 60
paste textarea "[PERSON_NAME]"
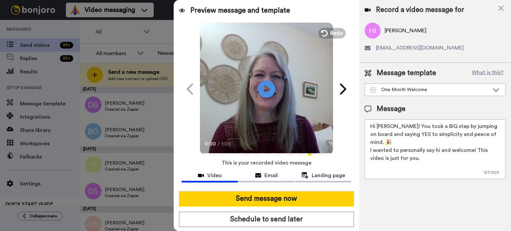
type textarea "Hi [PERSON_NAME]! You took a BIG step by jumping on board and saying YES to sim…"
click at [271, 83] on icon "Play/Pause" at bounding box center [267, 89] width 18 height 32
click at [278, 83] on video at bounding box center [266, 88] width 133 height 133
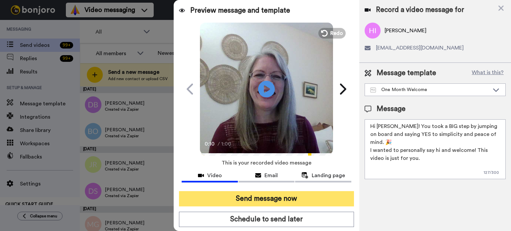
click at [301, 195] on button "Send message now" at bounding box center [266, 198] width 175 height 15
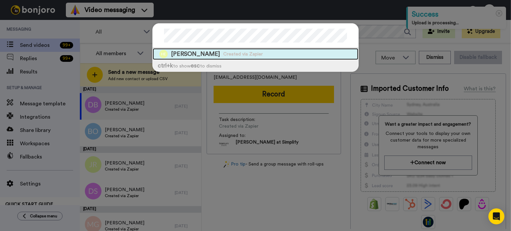
click at [289, 52] on div "[PERSON_NAME] Created via Zapier" at bounding box center [256, 54] width 206 height 12
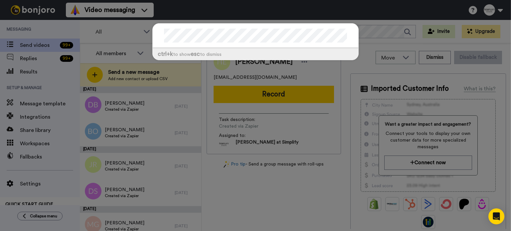
click at [300, 89] on div "ctrl +k to show esc to dismiss" at bounding box center [255, 115] width 511 height 231
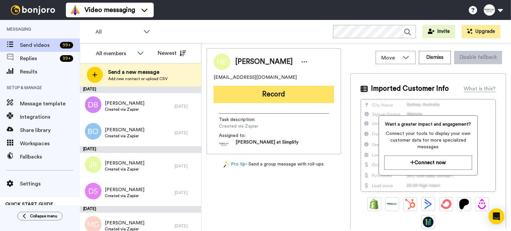
click at [300, 90] on button "Record" at bounding box center [274, 94] width 120 height 17
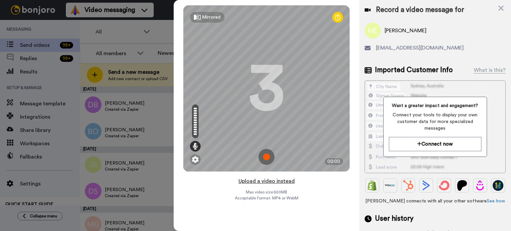
click at [275, 179] on button "Upload a video instead" at bounding box center [266, 181] width 60 height 9
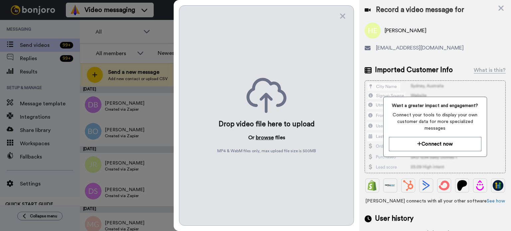
click at [265, 136] on button "browse" at bounding box center [265, 138] width 18 height 8
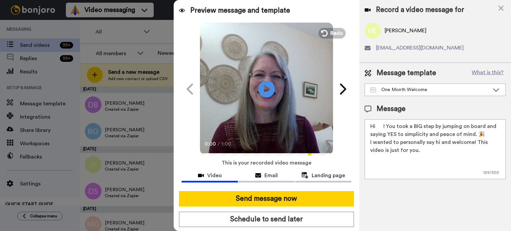
drag, startPoint x: 384, startPoint y: 124, endPoint x: 377, endPoint y: 124, distance: 6.3
click at [377, 124] on textarea "Hi ! You took a BIG step by jumping on board and saying YES to simplicity and p…" at bounding box center [434, 149] width 141 height 60
paste textarea "[PERSON_NAME]"
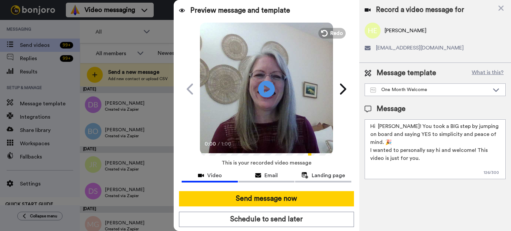
drag, startPoint x: 378, startPoint y: 125, endPoint x: 383, endPoint y: 126, distance: 4.7
click at [379, 125] on textarea "Hi [PERSON_NAME]! You took a BIG step by jumping on board and saying YES to sim…" at bounding box center [434, 149] width 141 height 60
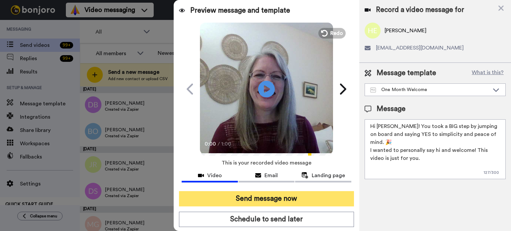
type textarea "Hi [PERSON_NAME]! You took a BIG step by jumping on board and saying YES to sim…"
click at [310, 193] on button "Send message now" at bounding box center [266, 198] width 175 height 15
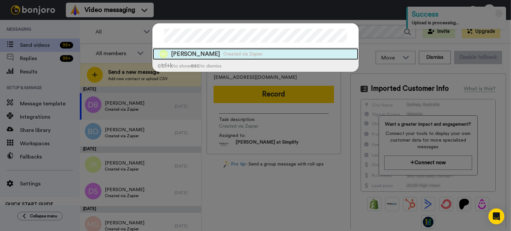
click at [298, 54] on div "[PERSON_NAME] Created via Zapier" at bounding box center [256, 54] width 206 height 12
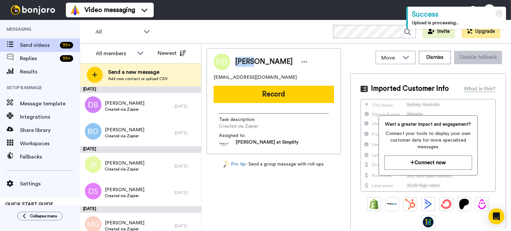
drag, startPoint x: 251, startPoint y: 61, endPoint x: 230, endPoint y: 59, distance: 21.3
click at [230, 59] on div "[PERSON_NAME]" at bounding box center [269, 62] width 79 height 10
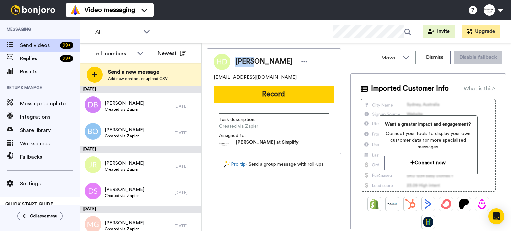
copy span "[PERSON_NAME]"
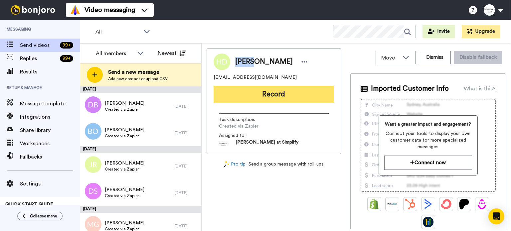
click at [273, 94] on button "Record" at bounding box center [274, 94] width 120 height 17
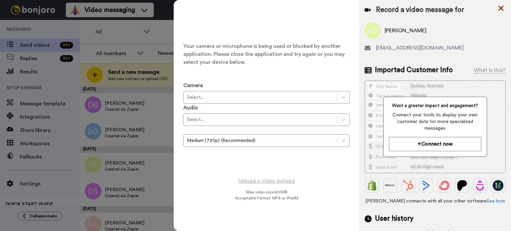
click at [499, 8] on icon at bounding box center [501, 8] width 7 height 8
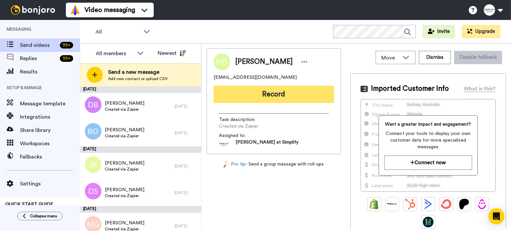
click at [299, 97] on button "Record" at bounding box center [274, 94] width 120 height 17
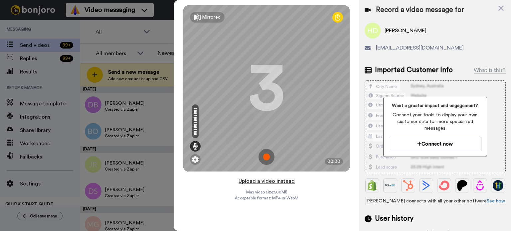
click at [261, 182] on button "Upload a video instead" at bounding box center [266, 181] width 60 height 9
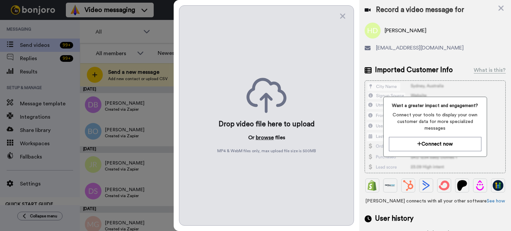
click at [266, 137] on button "browse" at bounding box center [265, 138] width 18 height 8
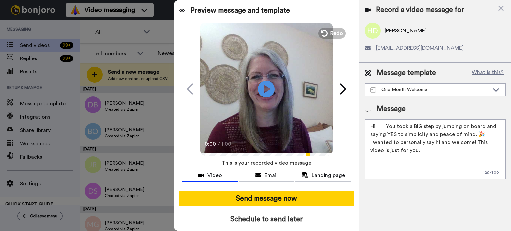
drag, startPoint x: 384, startPoint y: 125, endPoint x: 376, endPoint y: 126, distance: 7.4
click at [376, 126] on textarea "Hi ! You took a BIG step by jumping on board and saying YES to simplicity and p…" at bounding box center [434, 149] width 141 height 60
paste textarea "[PERSON_NAME]"
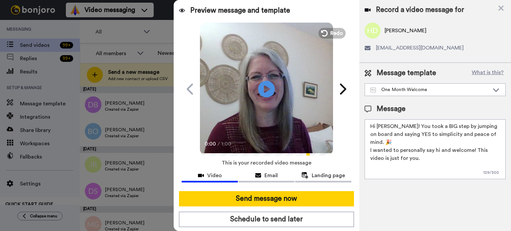
type textarea "Hi Holly! You took a BIG step by jumping on board and saying YES to simplicity …"
click at [280, 91] on video at bounding box center [266, 88] width 133 height 133
click at [268, 84] on icon at bounding box center [267, 89] width 18 height 18
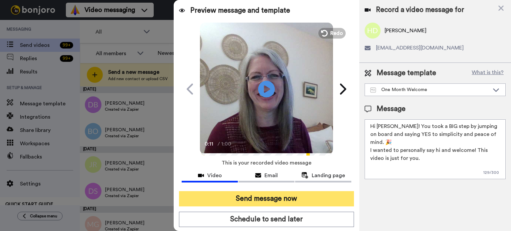
click at [319, 194] on button "Send message now" at bounding box center [266, 198] width 175 height 15
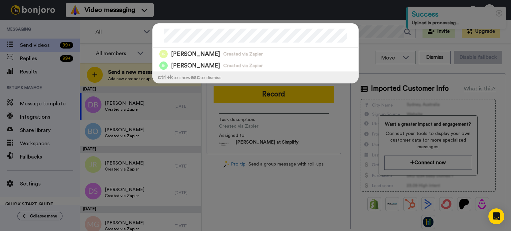
click at [153, 35] on div at bounding box center [256, 36] width 206 height 25
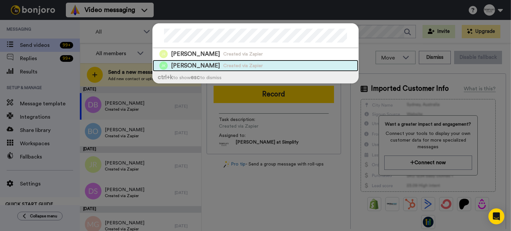
click at [197, 62] on span "[PERSON_NAME]" at bounding box center [195, 66] width 49 height 8
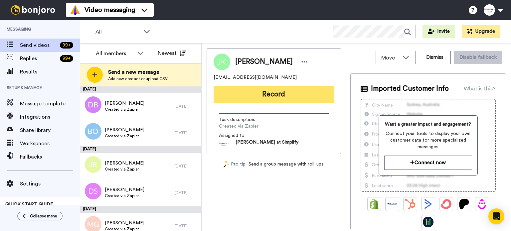
click at [305, 90] on button "Record" at bounding box center [274, 94] width 120 height 17
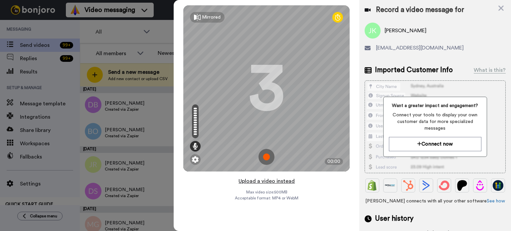
click at [254, 179] on button "Upload a video instead" at bounding box center [266, 181] width 60 height 9
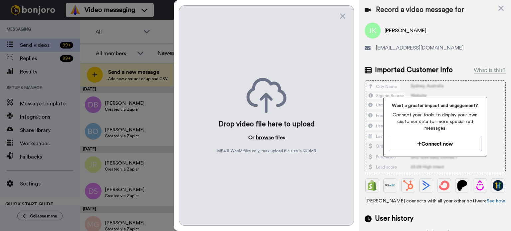
click at [263, 134] on button "browse" at bounding box center [265, 138] width 18 height 8
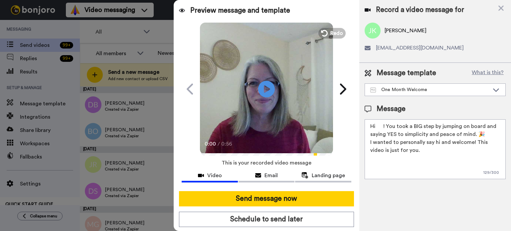
drag, startPoint x: 383, startPoint y: 127, endPoint x: 376, endPoint y: 129, distance: 6.8
click at [376, 129] on textarea "Hi ! You took a BIG step by jumping on board and saying YES to simplicity and p…" at bounding box center [434, 149] width 141 height 60
paste textarea "[PERSON_NAME]"
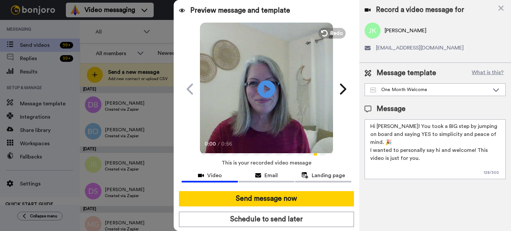
type textarea "Hi [PERSON_NAME]! You took a BIG step by jumping on board and saying YES to sim…"
click at [272, 89] on icon at bounding box center [267, 89] width 18 height 18
click at [288, 82] on video at bounding box center [266, 88] width 133 height 133
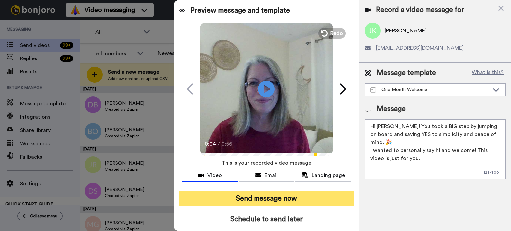
click at [303, 197] on button "Send message now" at bounding box center [266, 198] width 175 height 15
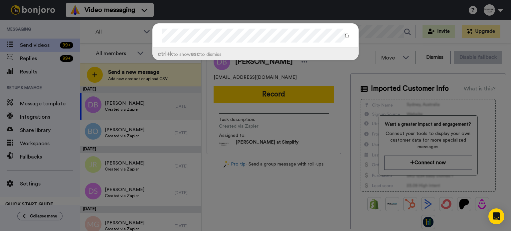
click at [153, 36] on div at bounding box center [256, 36] width 206 height 25
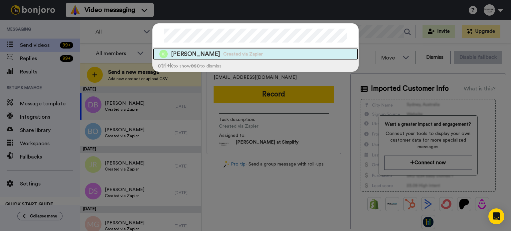
click at [181, 51] on span "[PERSON_NAME]" at bounding box center [195, 54] width 49 height 8
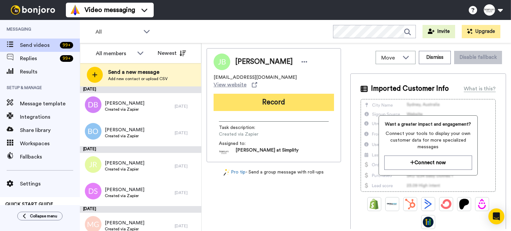
click at [277, 94] on button "Record" at bounding box center [274, 102] width 120 height 17
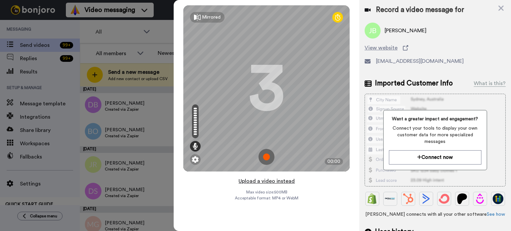
click at [281, 179] on button "Upload a video instead" at bounding box center [266, 181] width 60 height 9
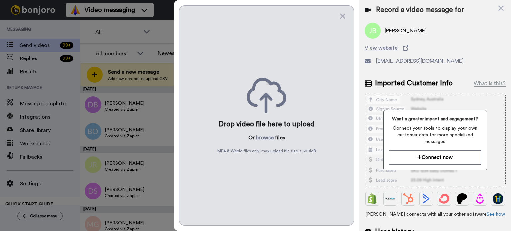
click at [261, 133] on div "Drop video file here to upload Or browse files MP4 & WebM files only, max uploa…" at bounding box center [266, 115] width 175 height 220
click at [262, 137] on button "browse" at bounding box center [265, 138] width 18 height 8
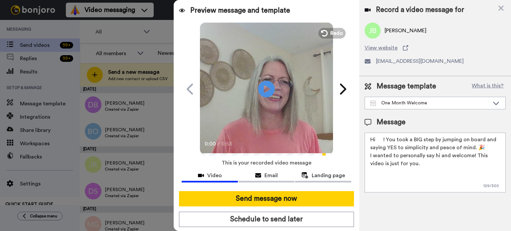
drag, startPoint x: 384, startPoint y: 139, endPoint x: 377, endPoint y: 141, distance: 6.8
click at [377, 141] on textarea "Hi ! You took a BIG step by jumping on board and saying YES to simplicity and p…" at bounding box center [434, 163] width 141 height 60
click at [380, 139] on textarea "Hi ! You took a BIG step by jumping on board and saying YES to simplicity and p…" at bounding box center [434, 163] width 141 height 60
drag, startPoint x: 383, startPoint y: 139, endPoint x: 377, endPoint y: 142, distance: 6.1
click at [377, 142] on textarea "Hi ! You took a BIG step by jumping on board and saying YES to simplicity and p…" at bounding box center [434, 163] width 141 height 60
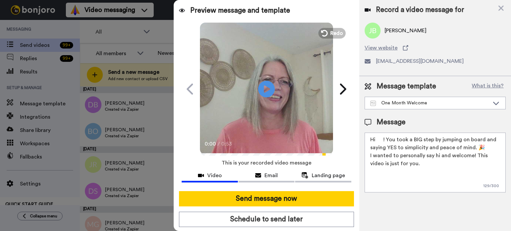
paste textarea "Jayne"
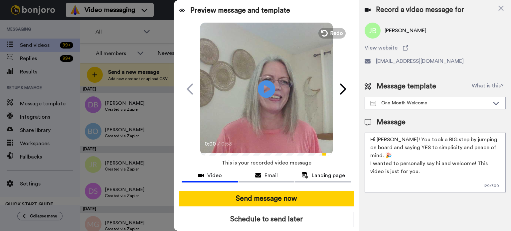
type textarea "Hi Jayne! You took a BIG step by jumping on board and saying YES to simplicity …"
click at [260, 86] on icon at bounding box center [267, 89] width 18 height 18
click at [282, 89] on video at bounding box center [266, 88] width 133 height 133
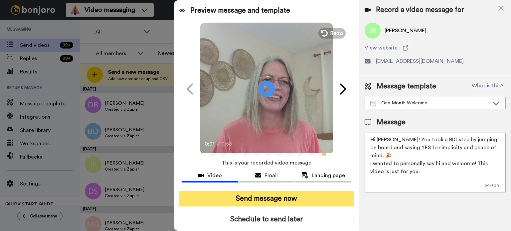
click at [280, 195] on button "Send message now" at bounding box center [266, 198] width 175 height 15
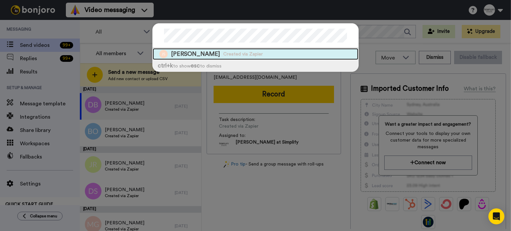
click at [187, 50] on span "Jeannine Smith" at bounding box center [195, 54] width 49 height 8
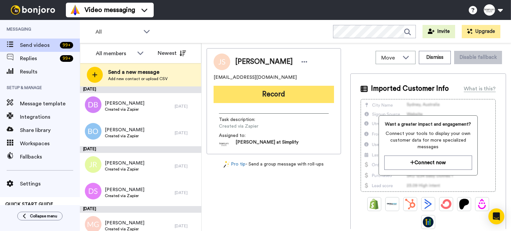
click at [270, 90] on button "Record" at bounding box center [274, 94] width 120 height 17
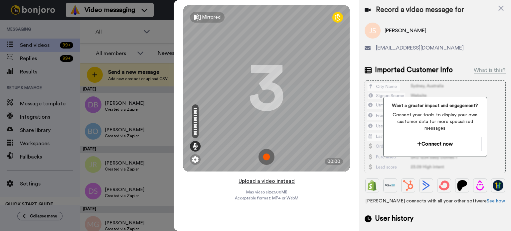
click at [284, 182] on button "Upload a video instead" at bounding box center [266, 181] width 60 height 9
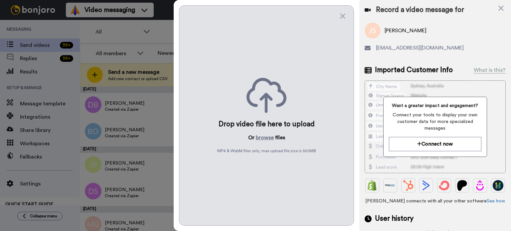
click at [266, 133] on div "Drop video file here to upload Or browse files MP4 & WebM files only, max uploa…" at bounding box center [266, 115] width 175 height 220
click at [265, 135] on button "browse" at bounding box center [265, 138] width 18 height 8
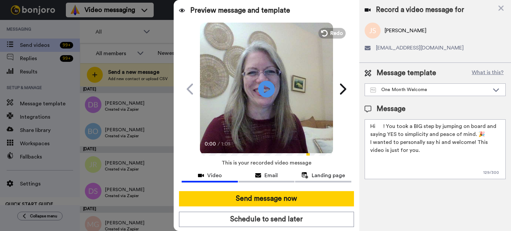
click at [273, 84] on video at bounding box center [266, 88] width 133 height 133
drag, startPoint x: 383, startPoint y: 123, endPoint x: 377, endPoint y: 126, distance: 6.9
click at [377, 126] on textarea "Hi ! You took a BIG step by jumping on board and saying YES to simplicity and p…" at bounding box center [434, 149] width 141 height 60
paste textarea "Jeannine"
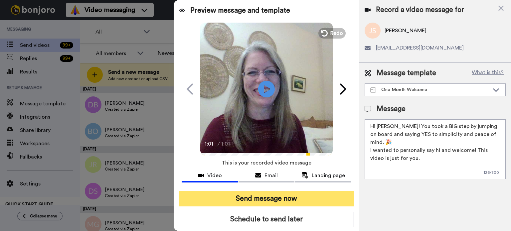
type textarea "Hi Jeannine! You took a BIG step by jumping on board and saying YES to simplici…"
click at [289, 192] on button "Send message now" at bounding box center [266, 198] width 175 height 15
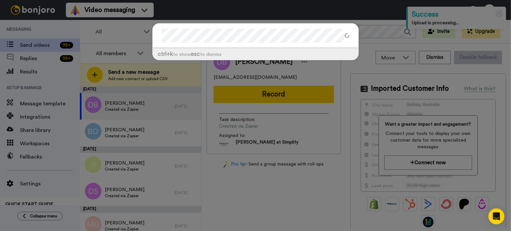
click at [154, 33] on div at bounding box center [256, 36] width 206 height 25
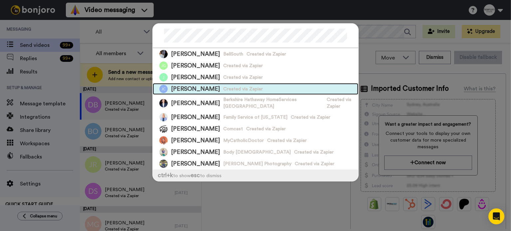
click at [223, 86] on span "Created via Zapier" at bounding box center [243, 89] width 40 height 7
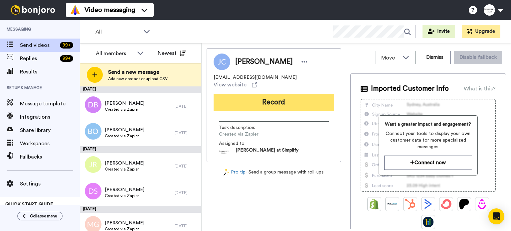
click at [272, 94] on button "Record" at bounding box center [274, 102] width 120 height 17
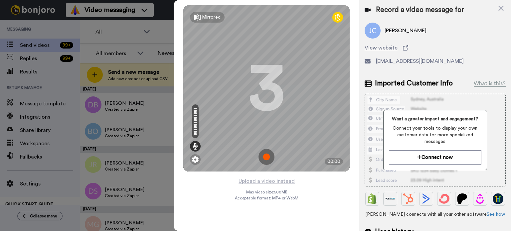
click at [275, 176] on div "Mirrored Redo 3 00:00" at bounding box center [267, 88] width 186 height 177
click at [276, 178] on button "Upload a video instead" at bounding box center [266, 181] width 60 height 9
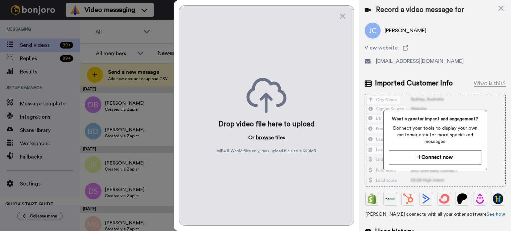
click at [268, 134] on button "browse" at bounding box center [265, 138] width 18 height 8
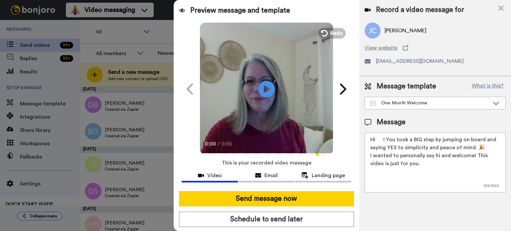
drag, startPoint x: 383, startPoint y: 139, endPoint x: 378, endPoint y: 141, distance: 5.9
click at [378, 141] on textarea "Hi ! You took a BIG step by jumping on board and saying YES to simplicity and p…" at bounding box center [434, 163] width 141 height 60
paste textarea "[PERSON_NAME]"
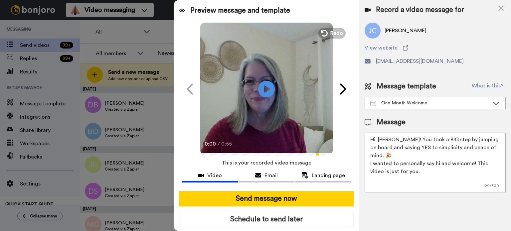
click at [377, 139] on textarea "Hi Joan! You took a BIG step by jumping on board and saying YES to simplicity a…" at bounding box center [434, 163] width 141 height 60
type textarea "Hi [PERSON_NAME]! You took a BIG step by jumping on board and saying YES to sim…"
click at [281, 87] on video at bounding box center [266, 88] width 133 height 133
click at [262, 85] on icon at bounding box center [267, 89] width 18 height 18
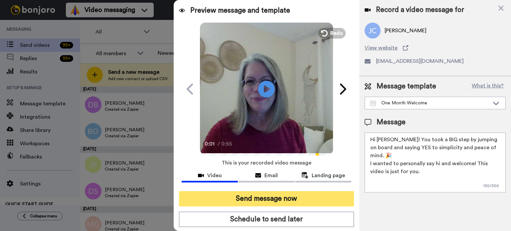
click at [276, 194] on button "Send message now" at bounding box center [266, 198] width 175 height 15
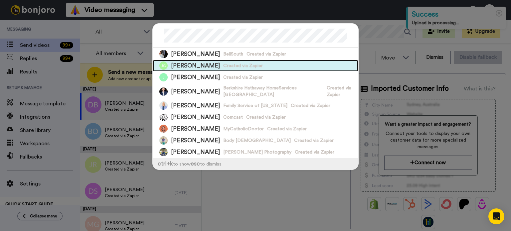
click at [273, 60] on div "[PERSON_NAME] Created via Zapier" at bounding box center [256, 66] width 206 height 12
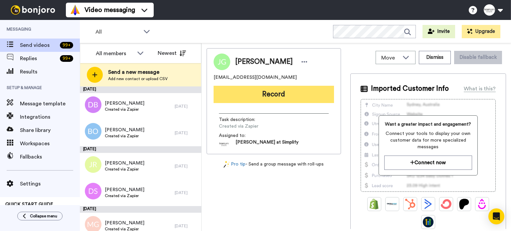
click at [304, 89] on button "Record" at bounding box center [274, 94] width 120 height 17
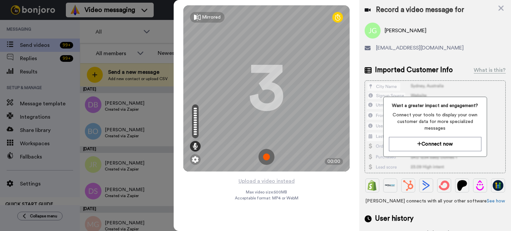
click at [266, 175] on div "Mirrored Redo 3 00:00" at bounding box center [267, 88] width 186 height 177
click at [266, 179] on button "Upload a video instead" at bounding box center [266, 181] width 60 height 9
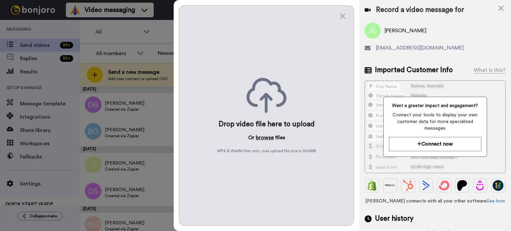
click at [266, 135] on button "browse" at bounding box center [265, 138] width 18 height 8
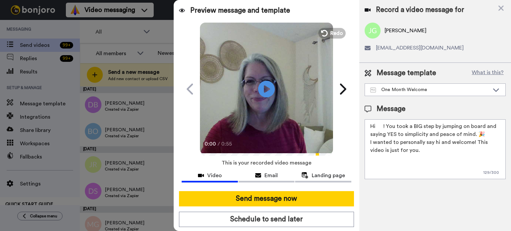
drag, startPoint x: 384, startPoint y: 126, endPoint x: 376, endPoint y: 127, distance: 7.3
click at [376, 127] on textarea "Hi ! You took a BIG step by jumping on board and saying YES to simplicity and p…" at bounding box center [434, 149] width 141 height 60
paste textarea "[PERSON_NAME]"
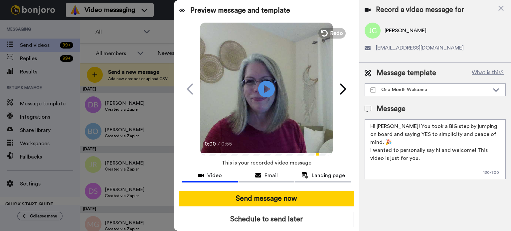
type textarea "Hi [PERSON_NAME]! You took a BIG step by jumping on board and saying YES to sim…"
click at [262, 71] on video at bounding box center [266, 88] width 133 height 133
click at [270, 78] on icon "Play/Pause" at bounding box center [267, 89] width 18 height 32
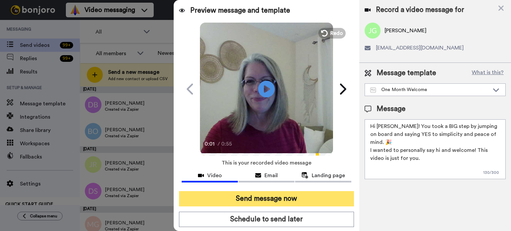
click at [291, 201] on button "Send message now" at bounding box center [266, 198] width 175 height 15
